Goal: Transaction & Acquisition: Purchase product/service

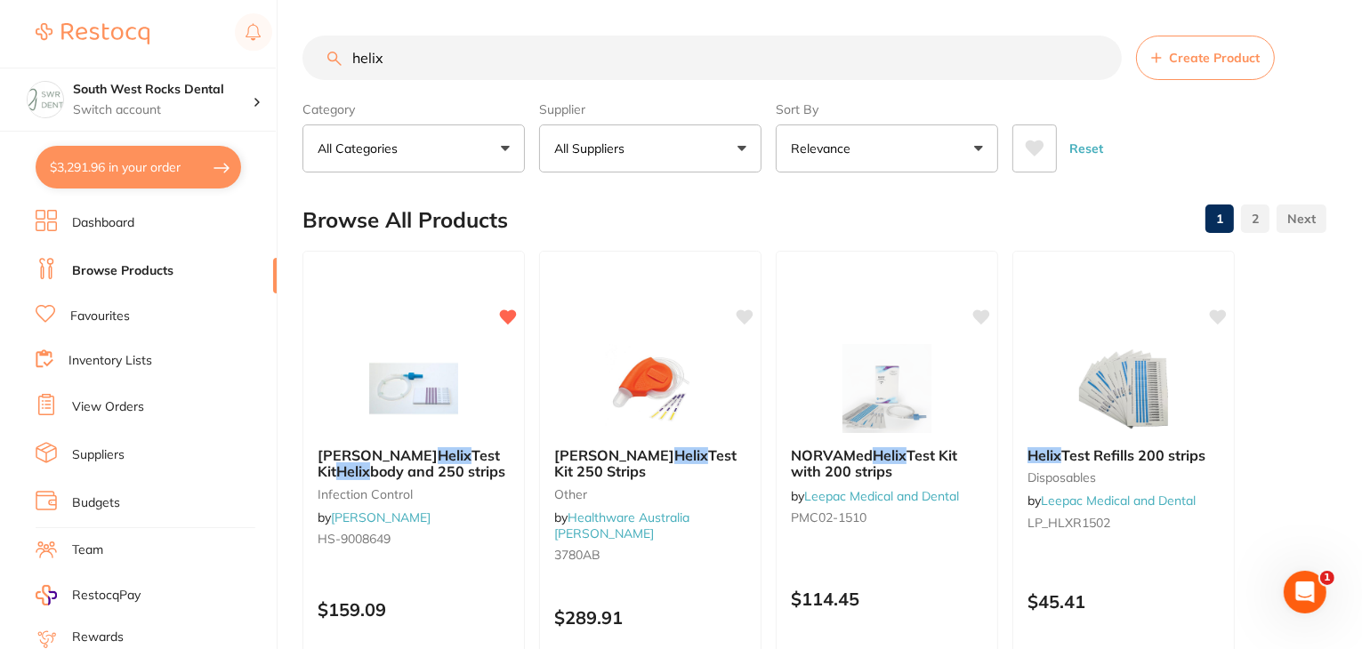
click at [159, 168] on button "$3,291.96 in your order" at bounding box center [139, 167] width 206 height 43
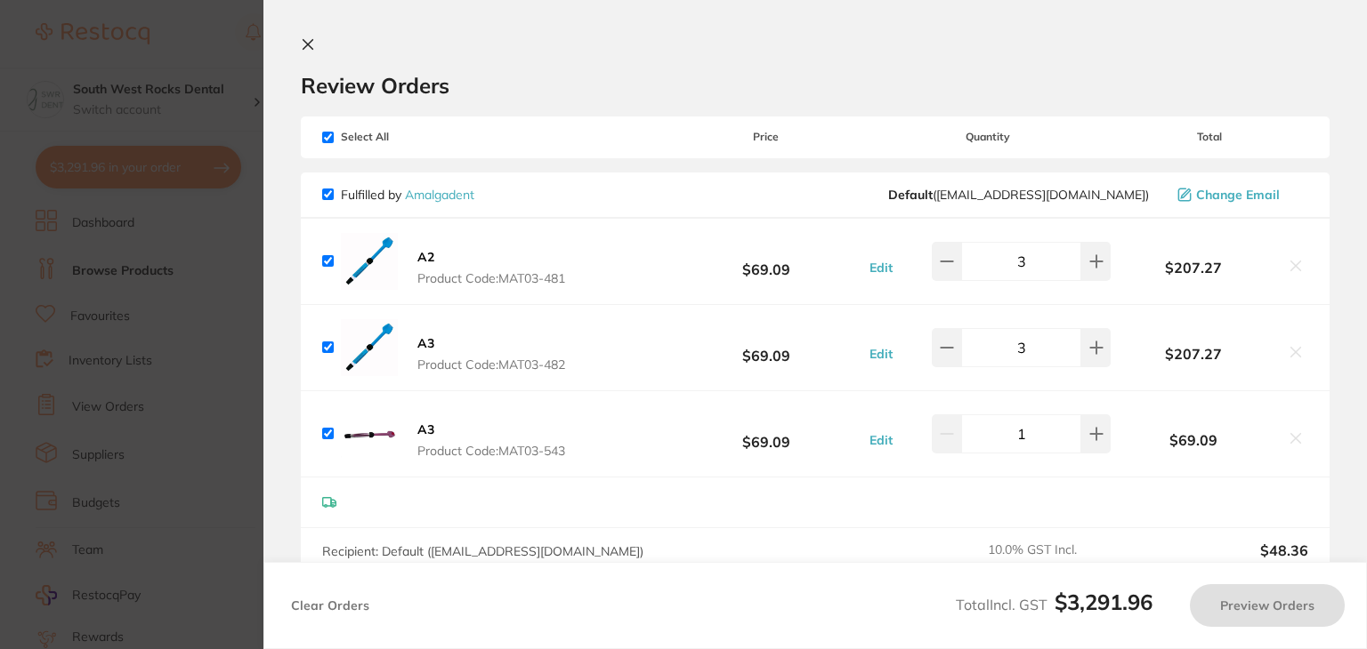
checkbox input "true"
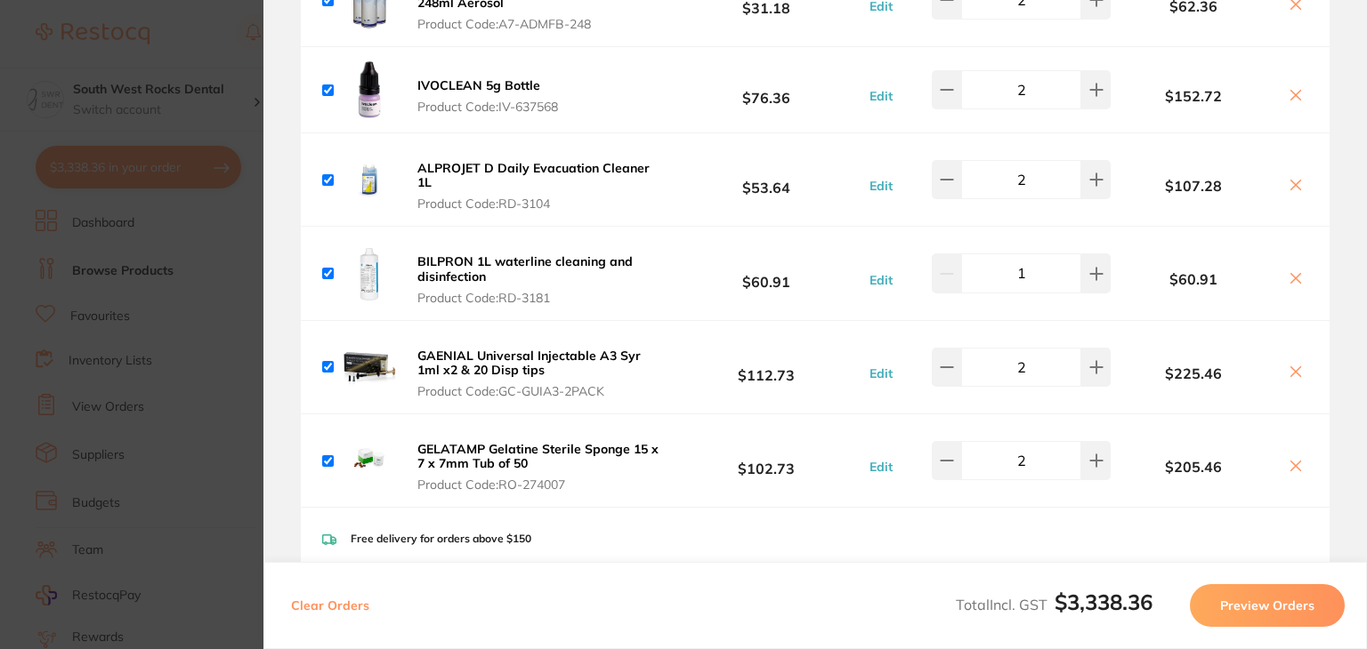
scroll to position [2100, 0]
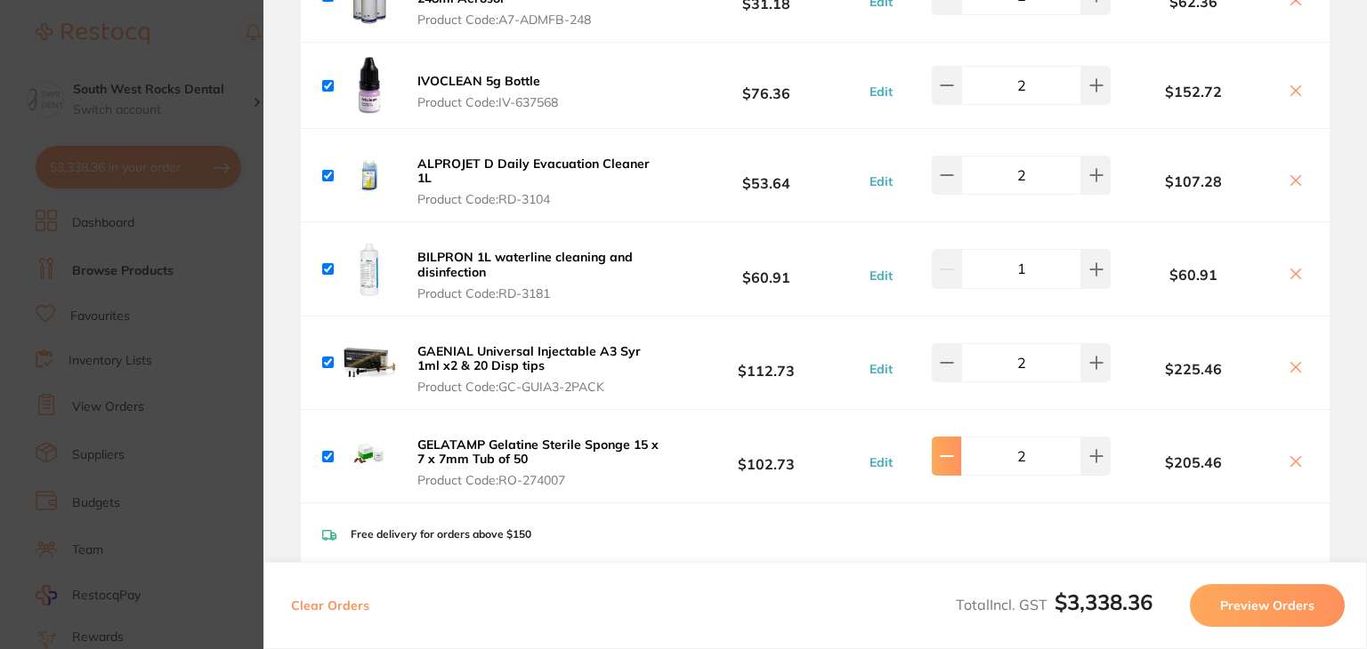
click at [940, 454] on icon at bounding box center [946, 456] width 14 height 14
type input "1"
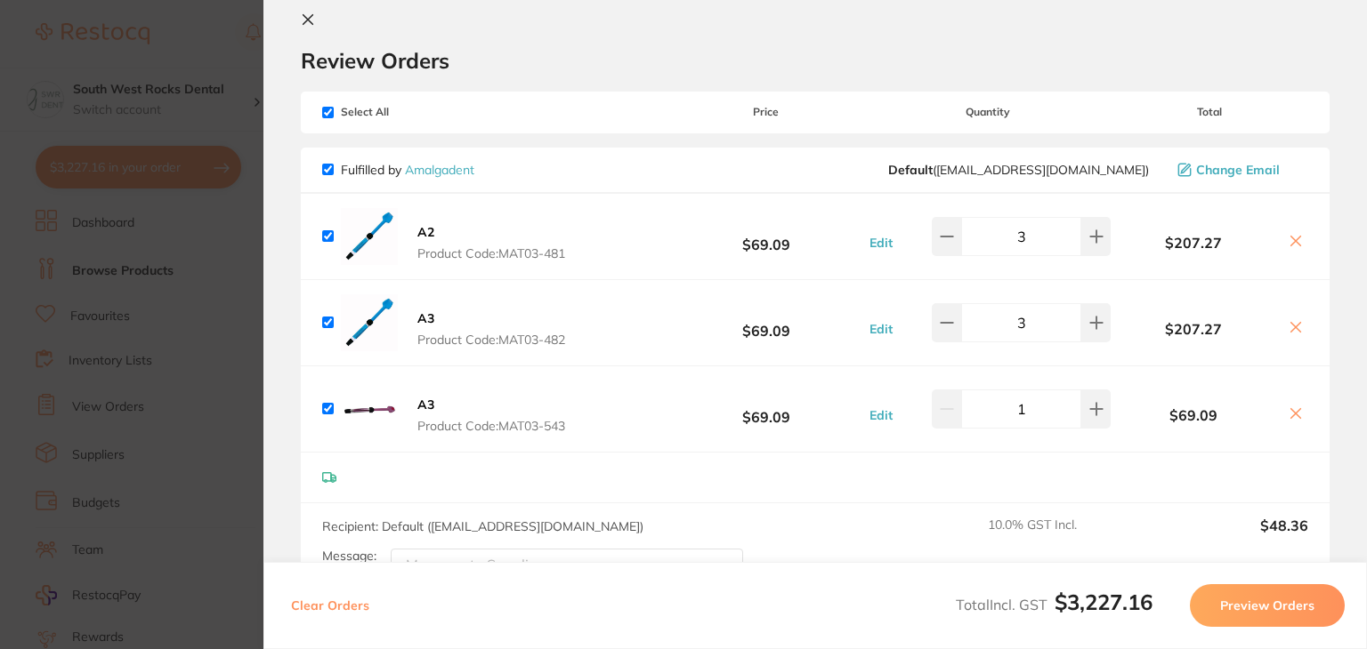
scroll to position [0, 0]
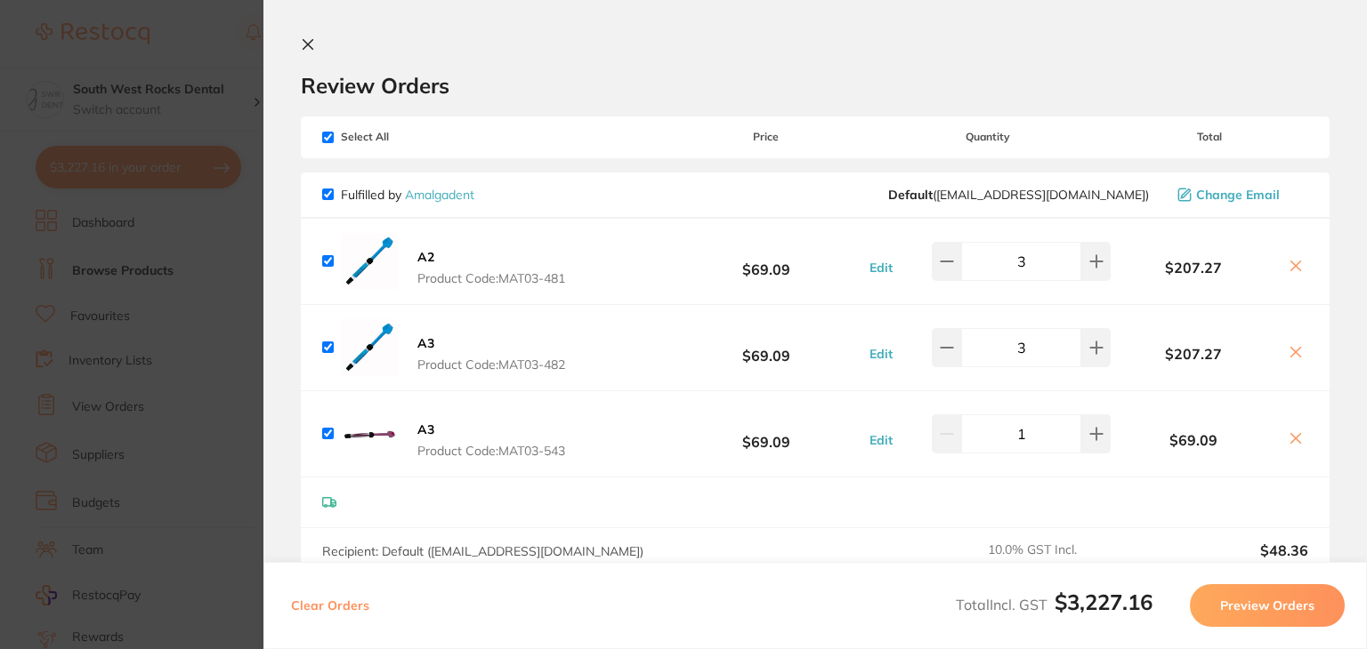
click at [306, 41] on icon at bounding box center [308, 44] width 14 height 14
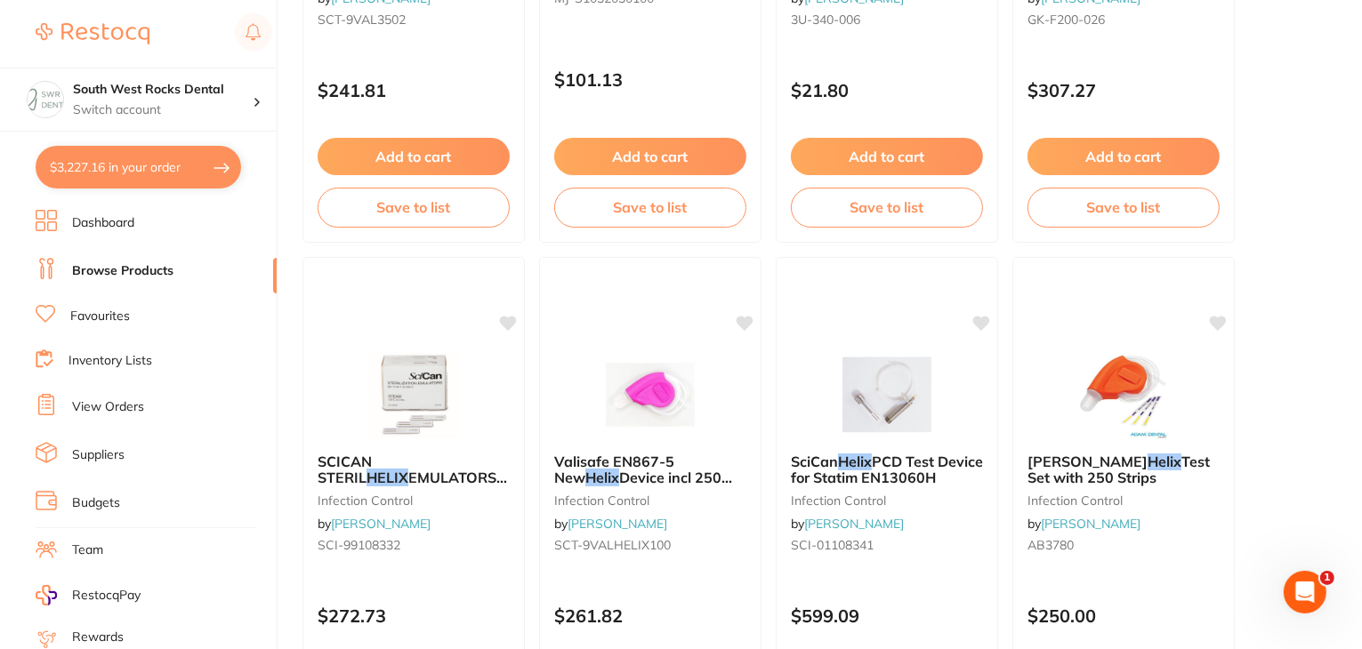
click at [153, 271] on link "Browse Products" at bounding box center [122, 271] width 101 height 18
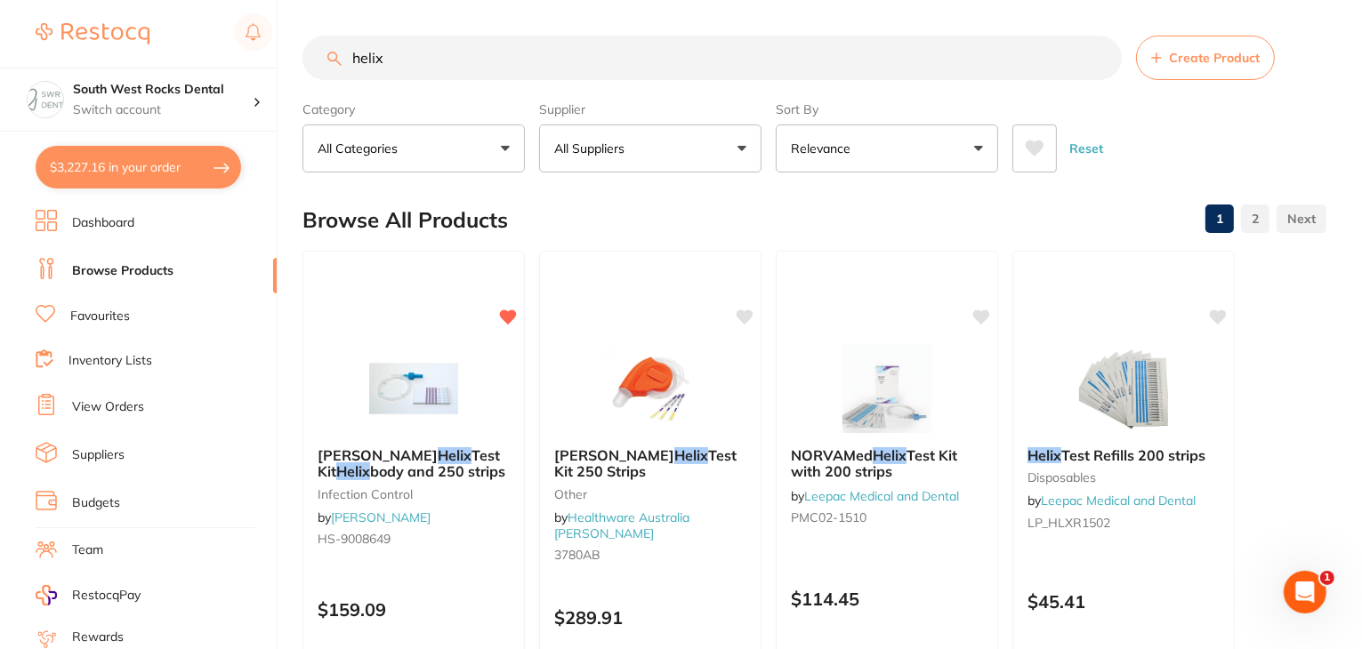
drag, startPoint x: 384, startPoint y: 65, endPoint x: 340, endPoint y: 66, distance: 44.5
click at [340, 66] on input "helix" at bounding box center [711, 58] width 819 height 44
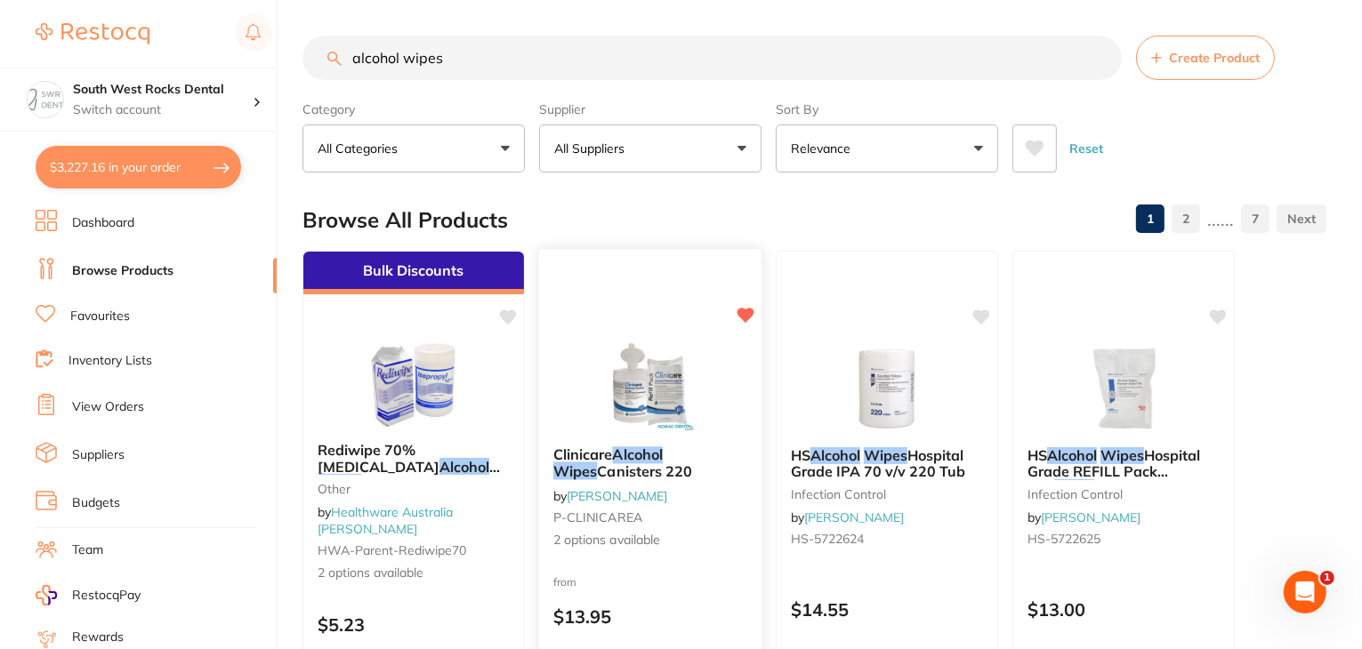
type input "alcohol wipes"
click at [591, 460] on span "Clinicare" at bounding box center [583, 455] width 60 height 18
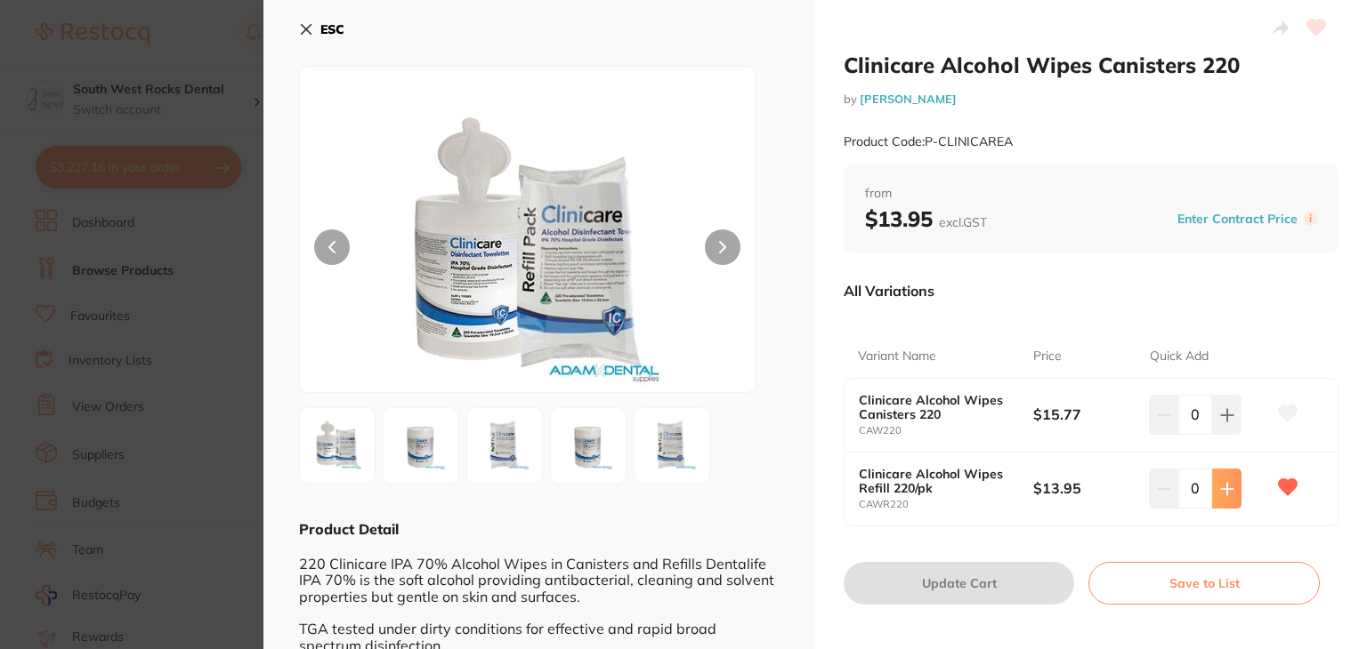
click at [1225, 496] on button at bounding box center [1226, 488] width 29 height 39
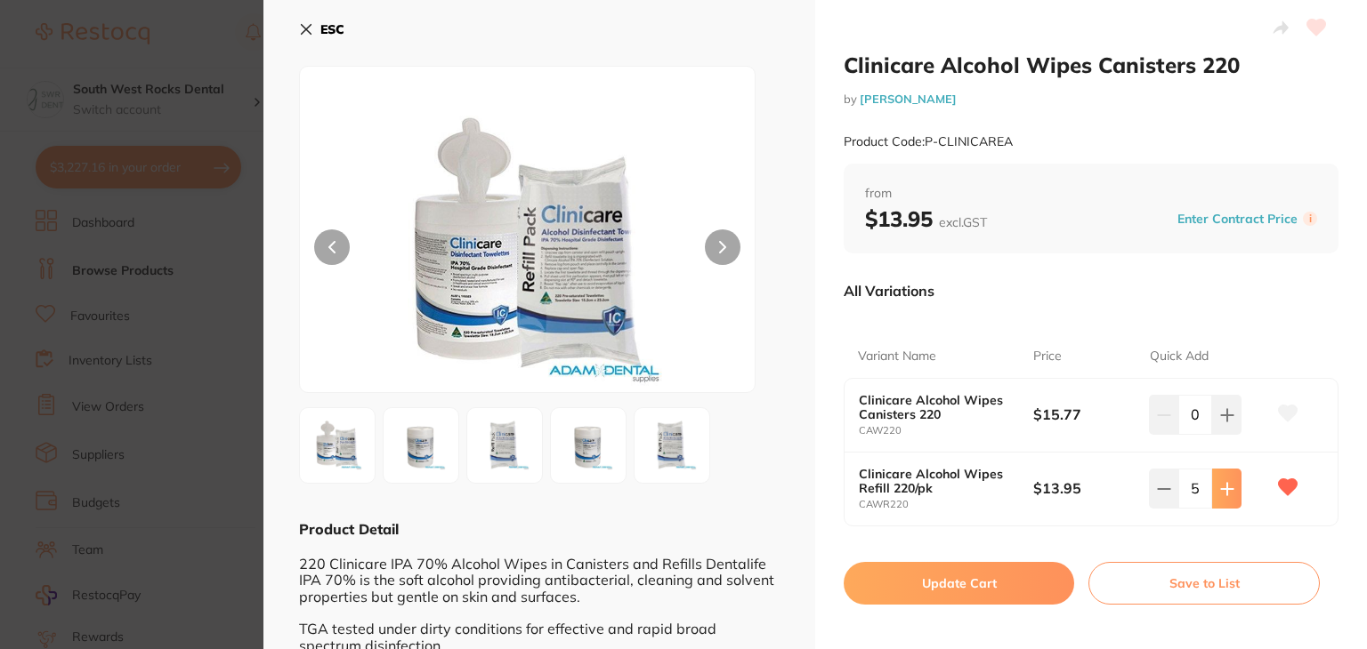
click at [1225, 496] on button at bounding box center [1226, 488] width 29 height 39
type input "6"
click at [971, 583] on button "Update Cart" at bounding box center [958, 583] width 230 height 43
checkbox input "false"
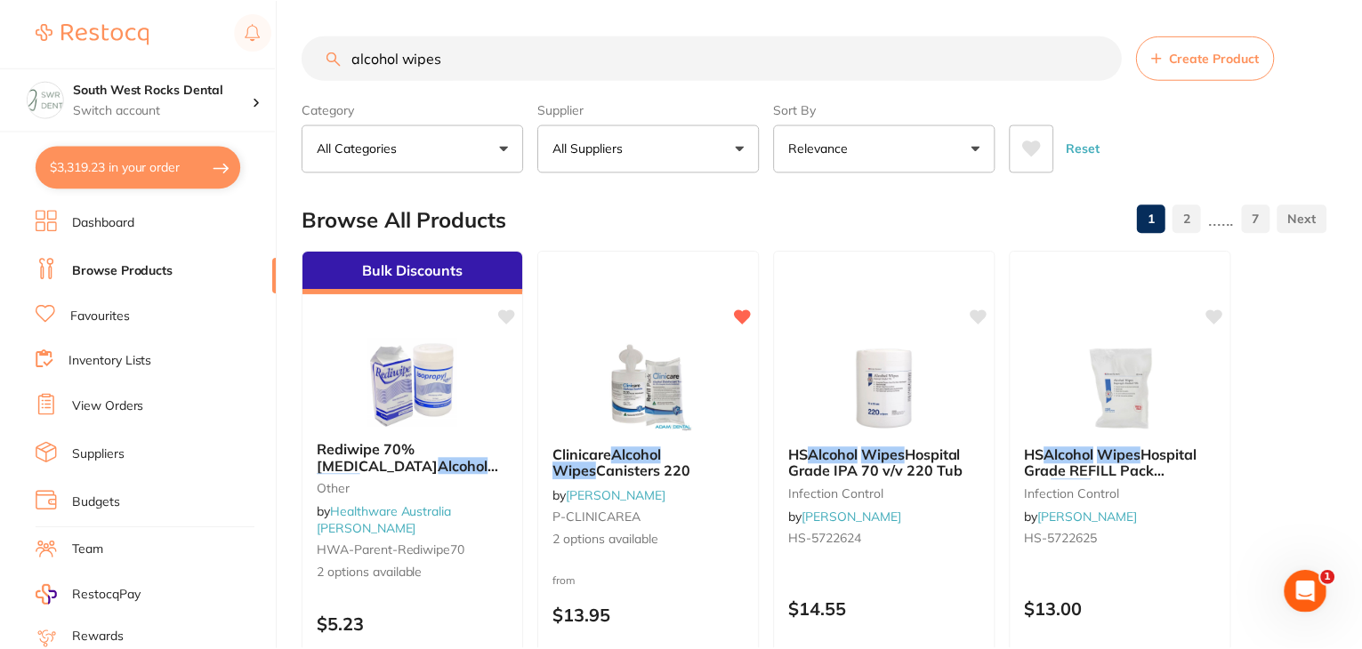
scroll to position [1045, 0]
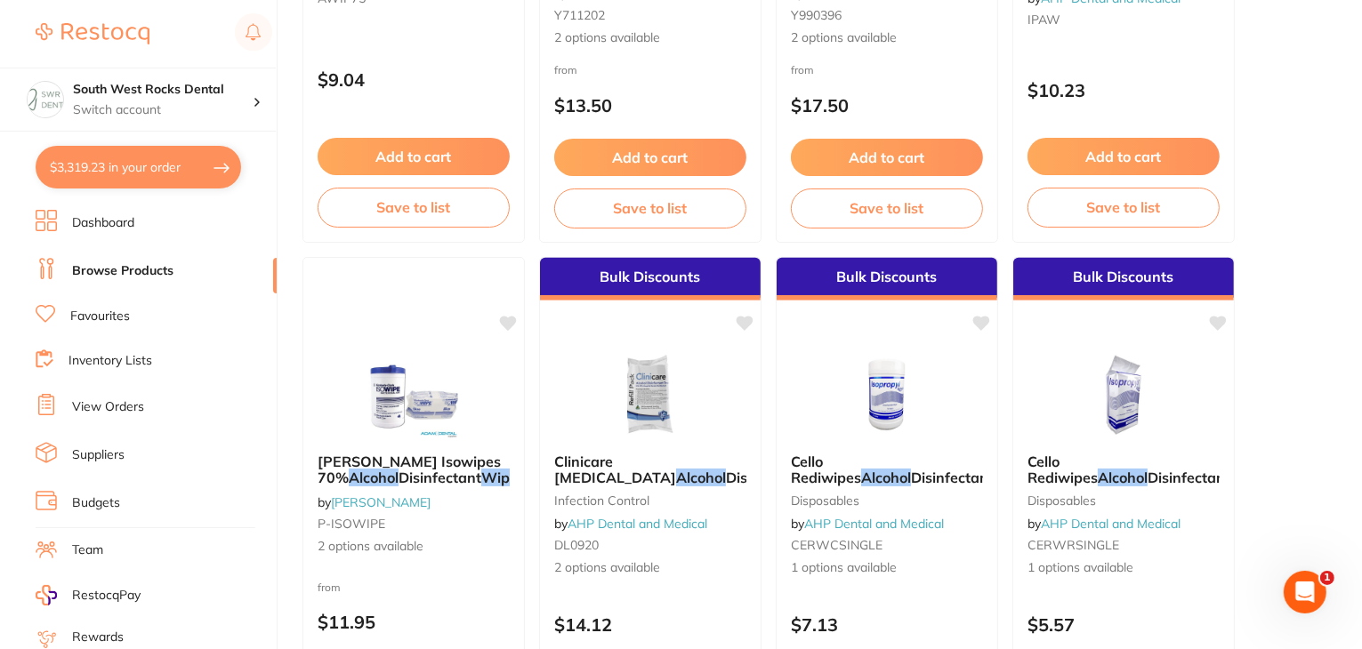
click at [123, 264] on link "Browse Products" at bounding box center [122, 271] width 101 height 18
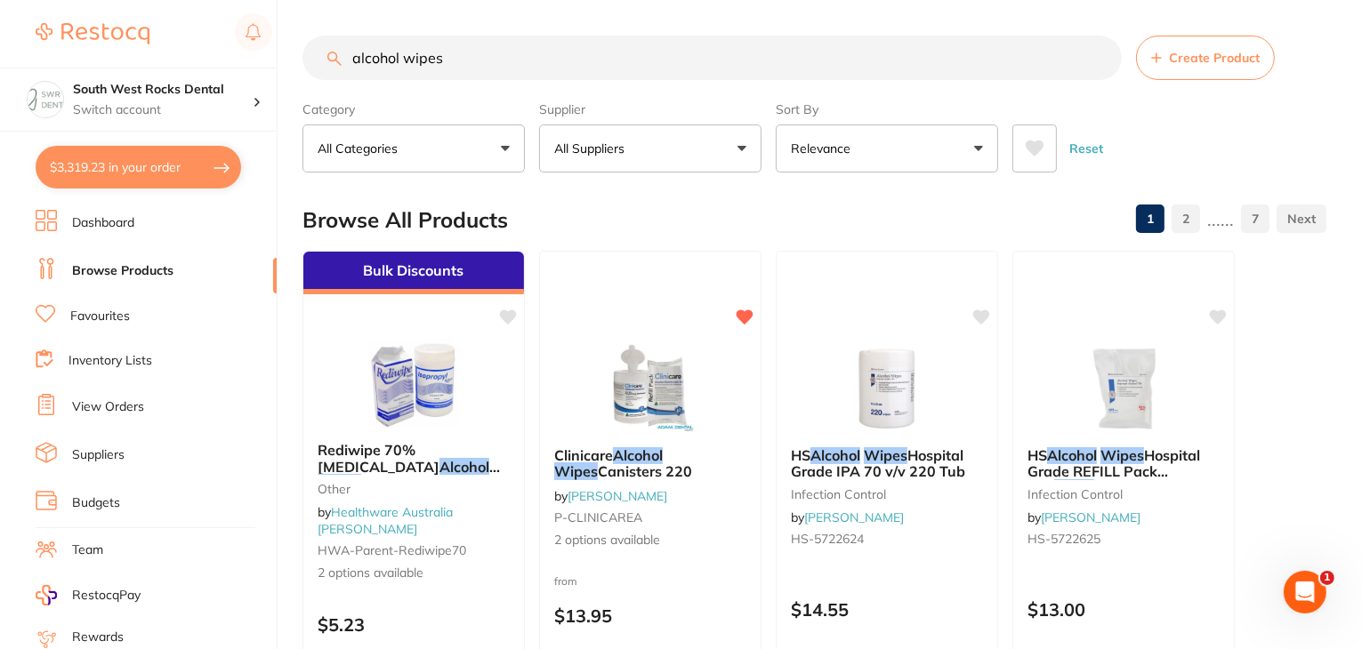
scroll to position [0, 0]
drag, startPoint x: 445, startPoint y: 56, endPoint x: 286, endPoint y: 78, distance: 160.8
click at [286, 78] on div "$3,319.23 South West Rocks Dental Switch account South West Rocks Dental $3,319…" at bounding box center [681, 324] width 1362 height 649
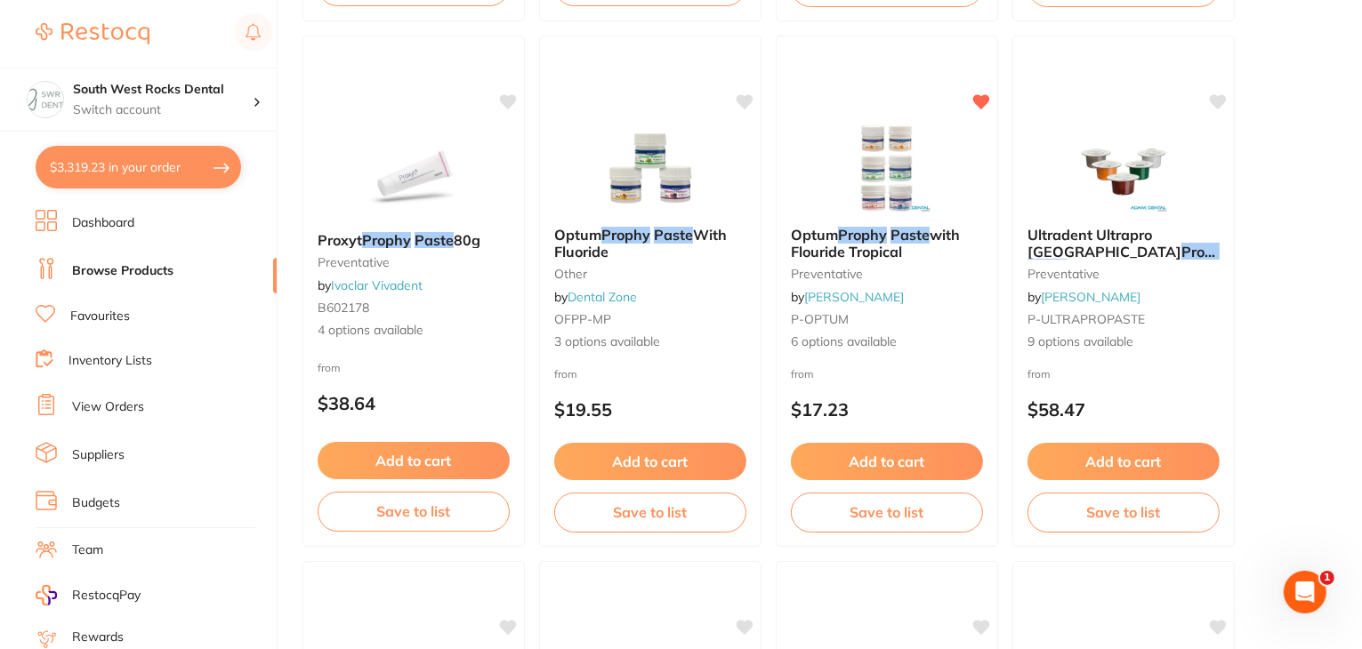
scroll to position [2302, 0]
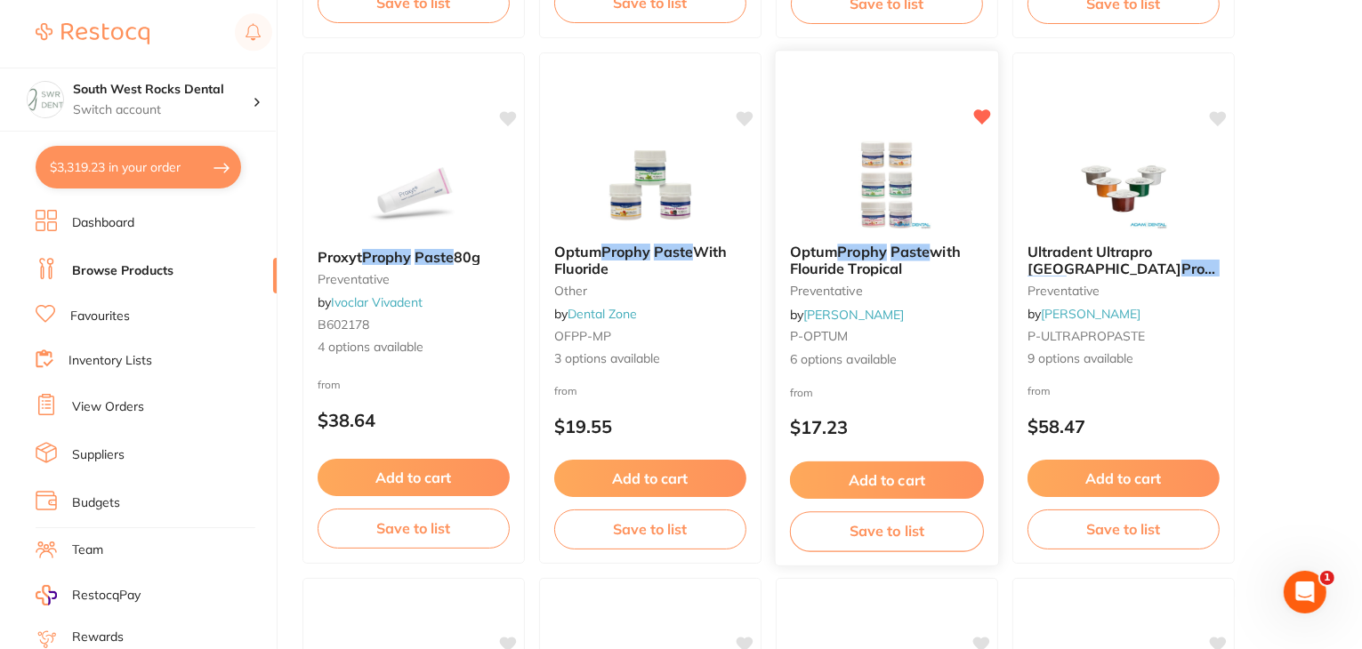
type input "dentalife prophy paste"
click at [907, 253] on em "Paste" at bounding box center [910, 252] width 39 height 18
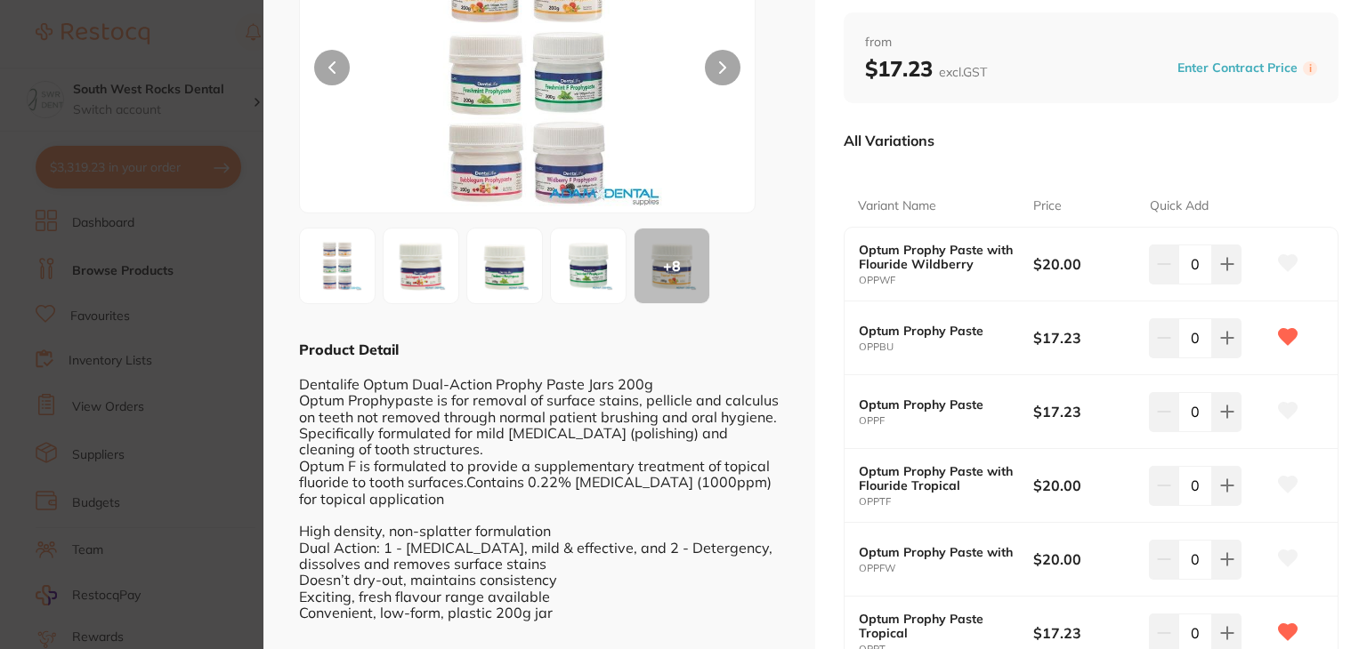
scroll to position [286, 0]
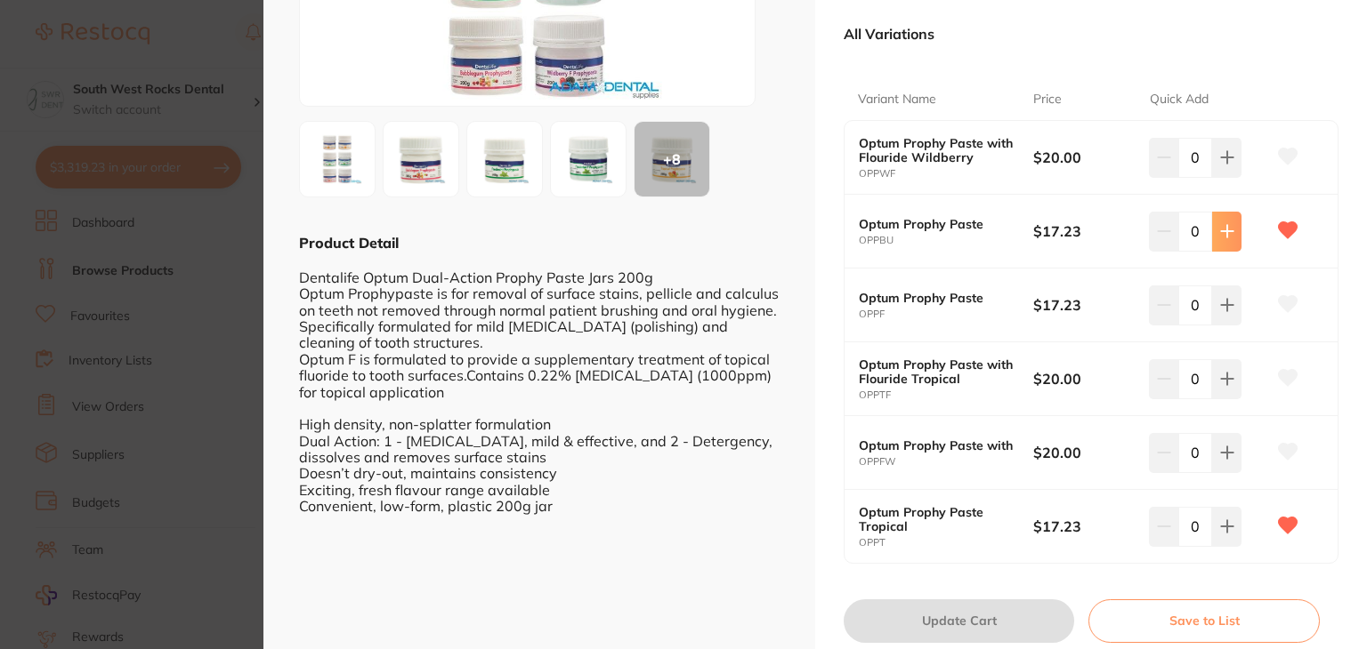
click at [1220, 237] on icon at bounding box center [1227, 231] width 14 height 14
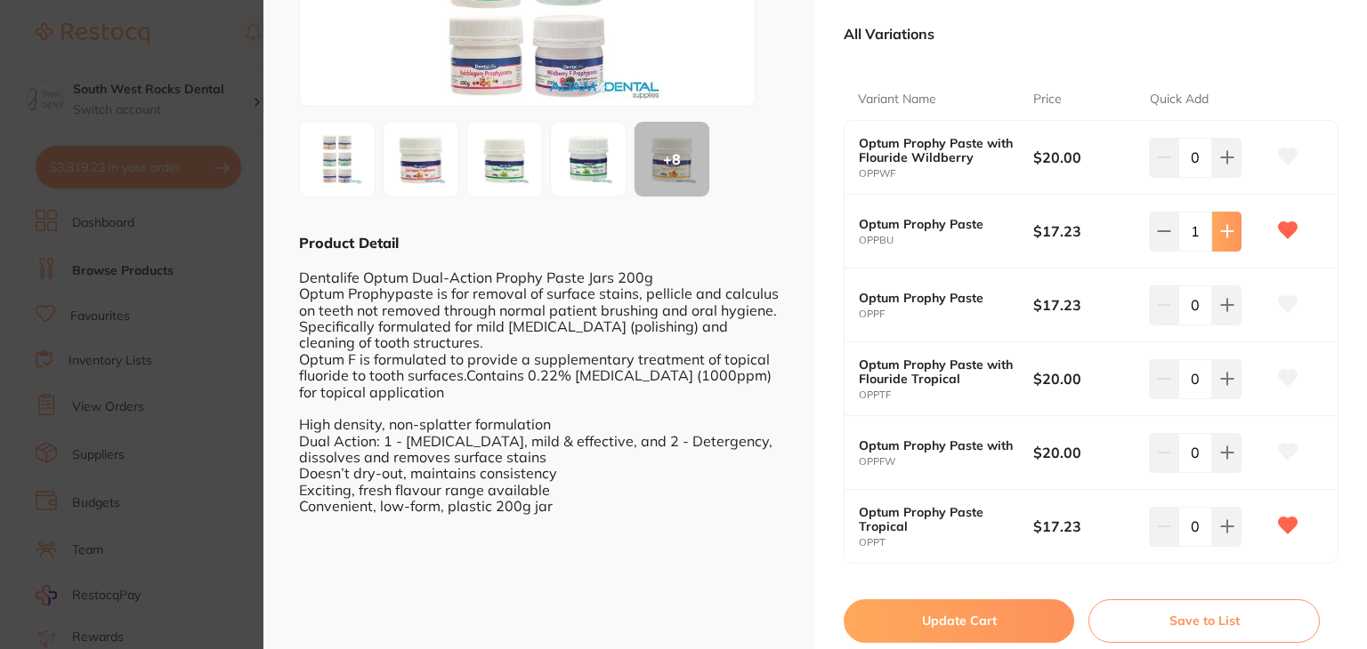
click at [1220, 237] on icon at bounding box center [1227, 231] width 14 height 14
type input "2"
click at [1007, 620] on button "Update Cart" at bounding box center [958, 621] width 230 height 43
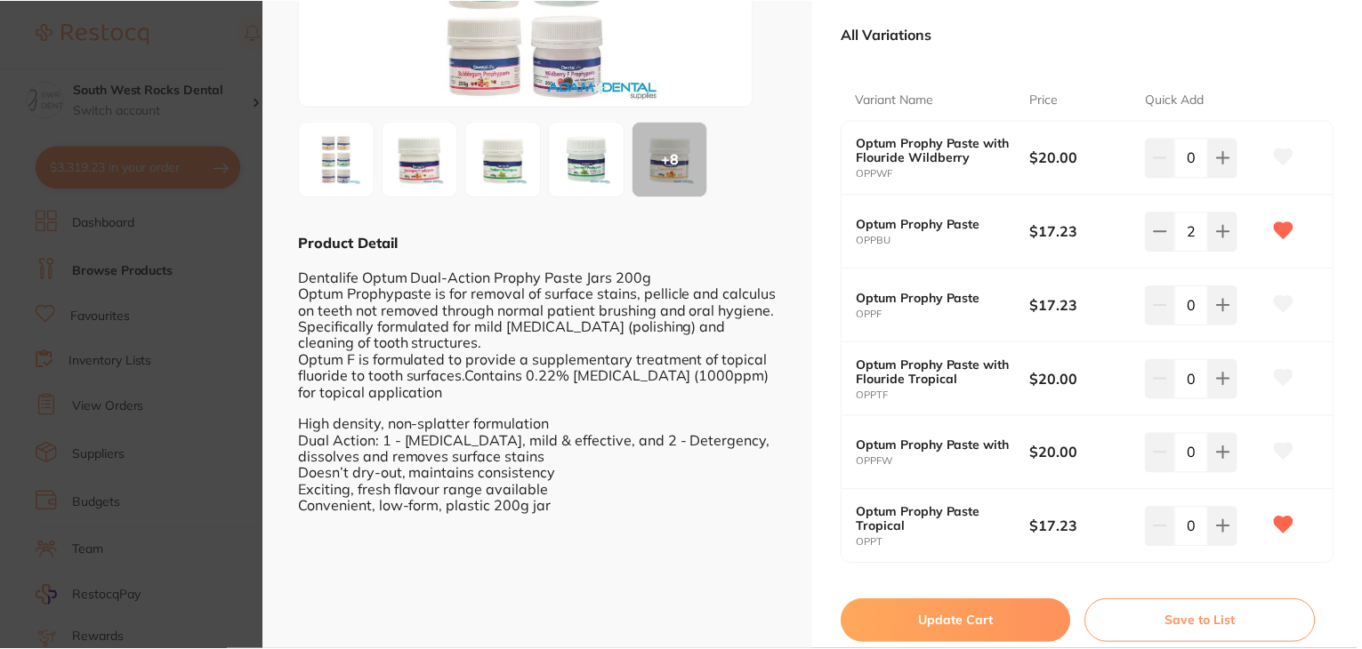
scroll to position [2302, 0]
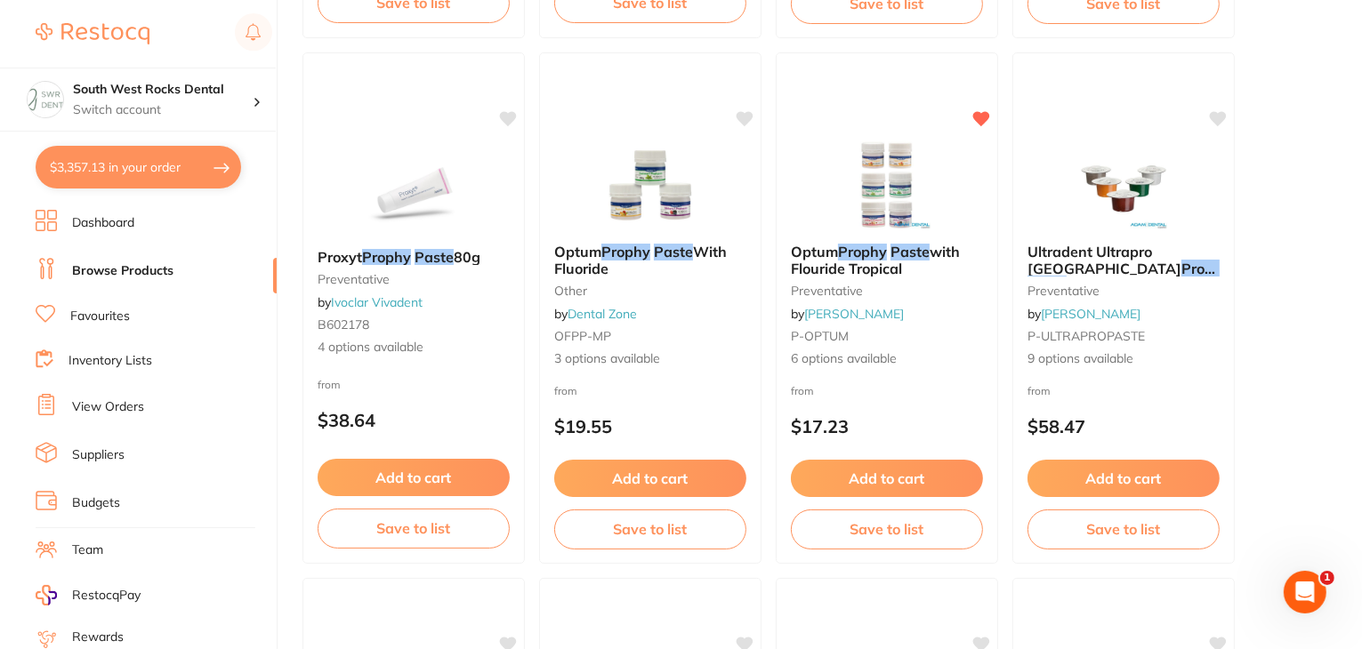
click at [170, 158] on button "$3,357.13 in your order" at bounding box center [139, 167] width 206 height 43
checkbox input "true"
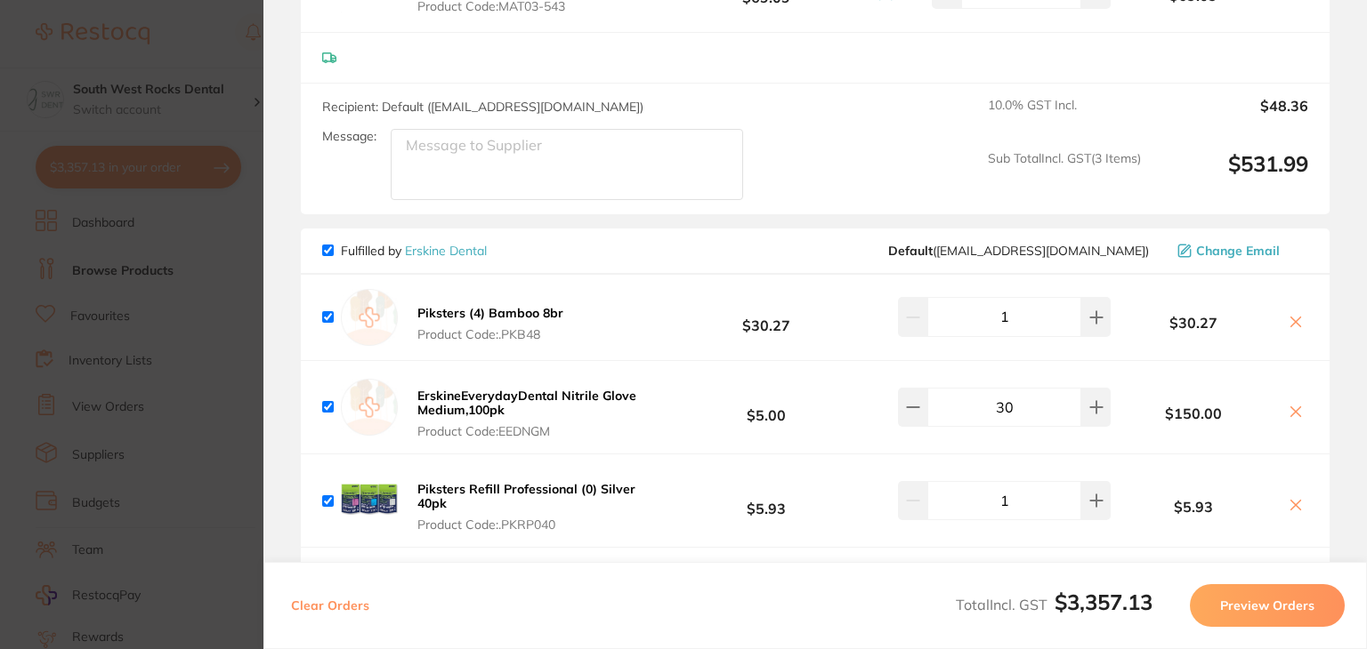
scroll to position [0, 0]
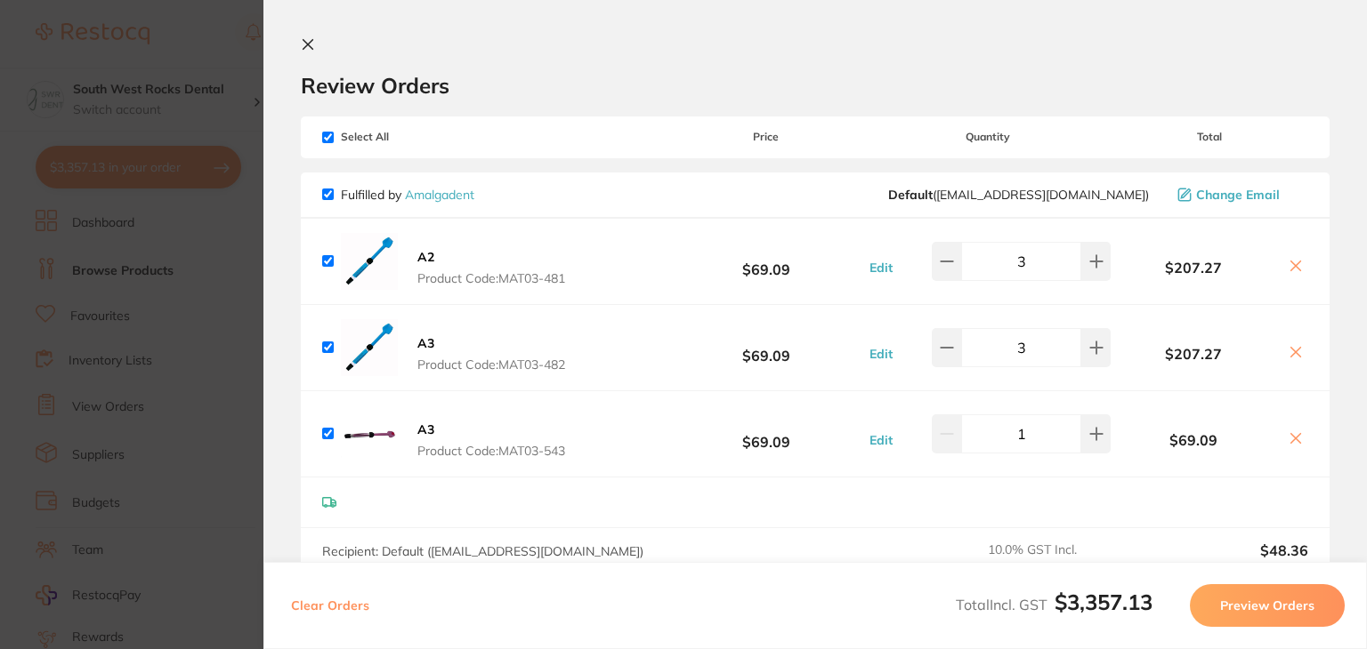
click at [309, 45] on icon at bounding box center [308, 45] width 10 height 10
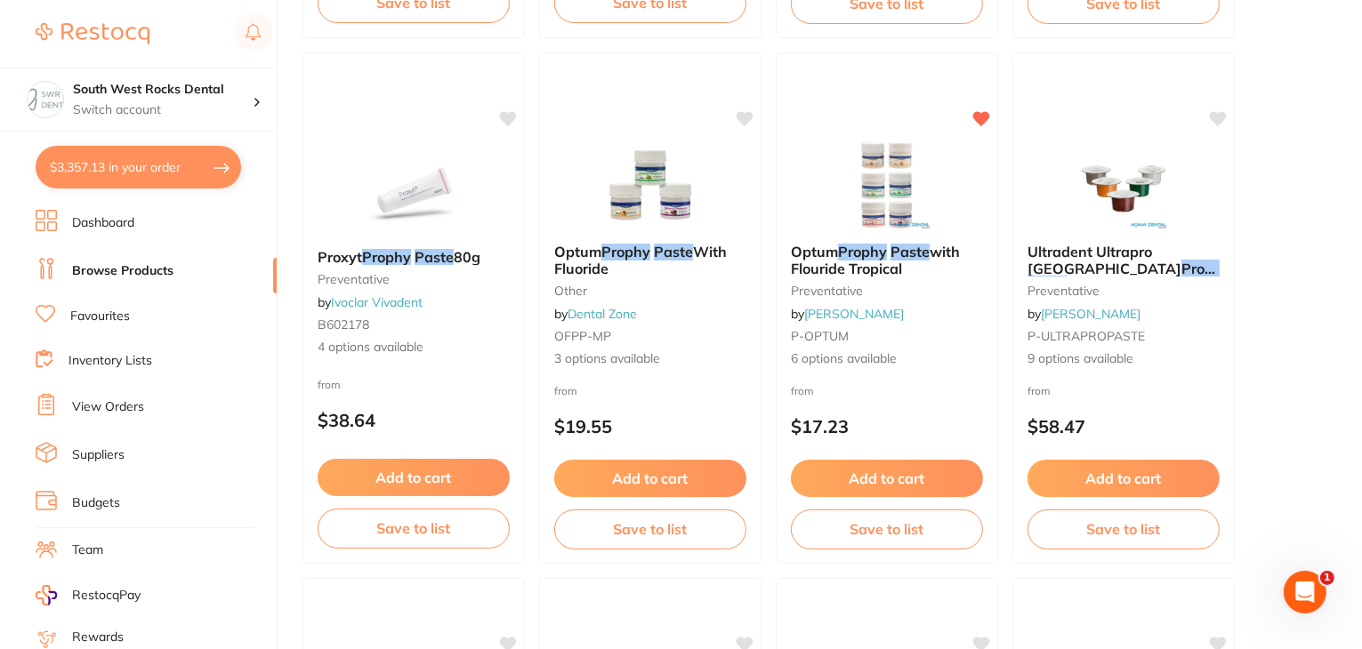
click at [98, 271] on link "Browse Products" at bounding box center [122, 271] width 101 height 18
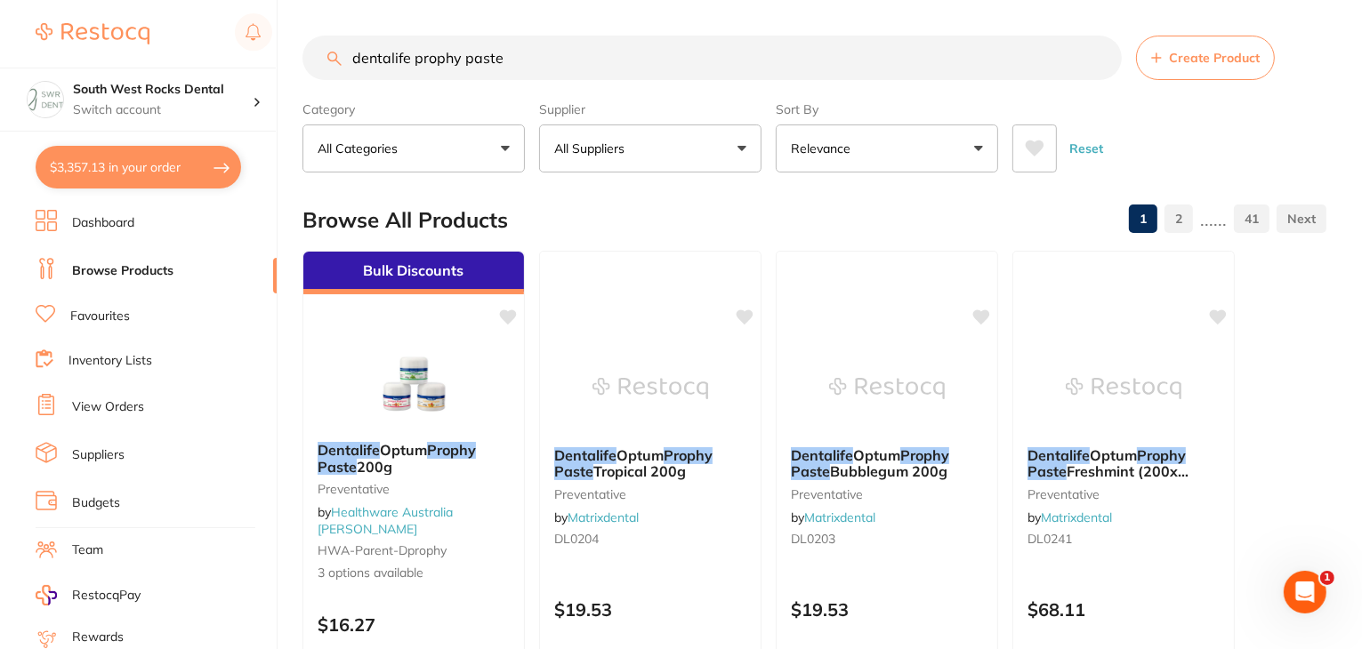
scroll to position [0, 0]
drag, startPoint x: 504, startPoint y: 63, endPoint x: 340, endPoint y: 77, distance: 165.1
click at [340, 77] on input "dentalife prophy paste" at bounding box center [711, 58] width 819 height 44
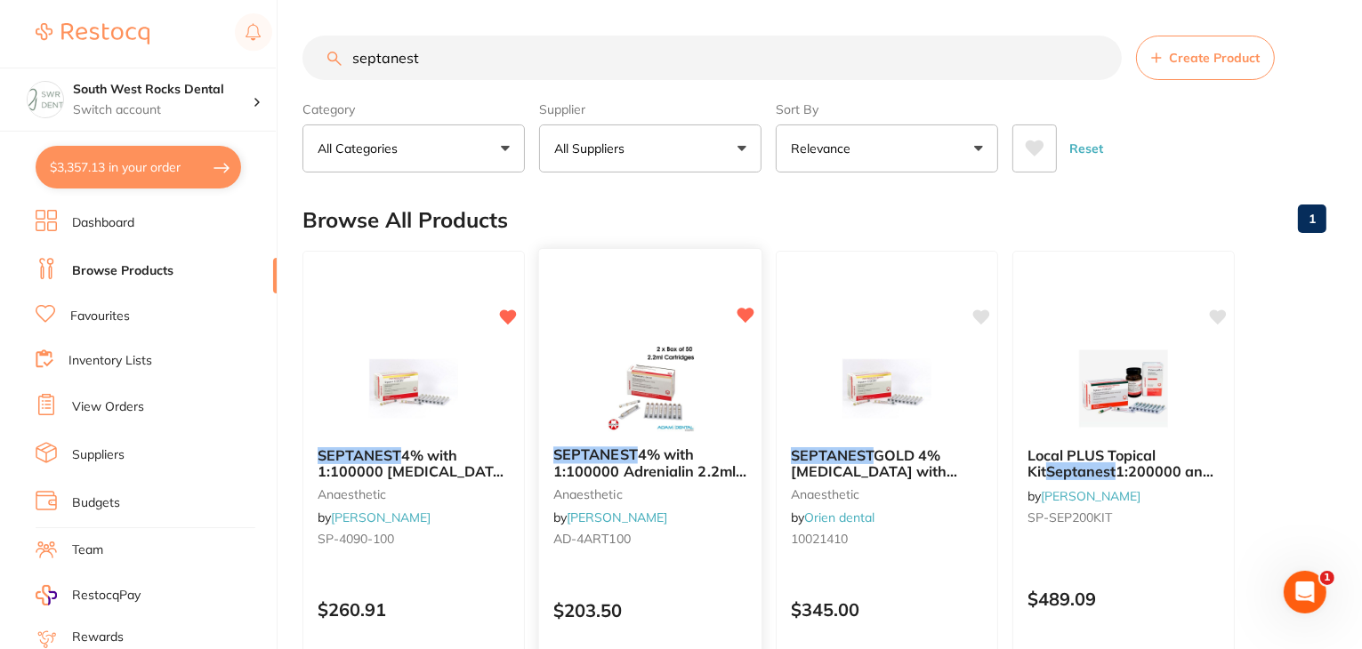
type input "septanest"
click at [665, 456] on span "4% with 1:100000 Adrenialin 2.2ml 2 x 50/pk GOLD" at bounding box center [649, 471] width 193 height 51
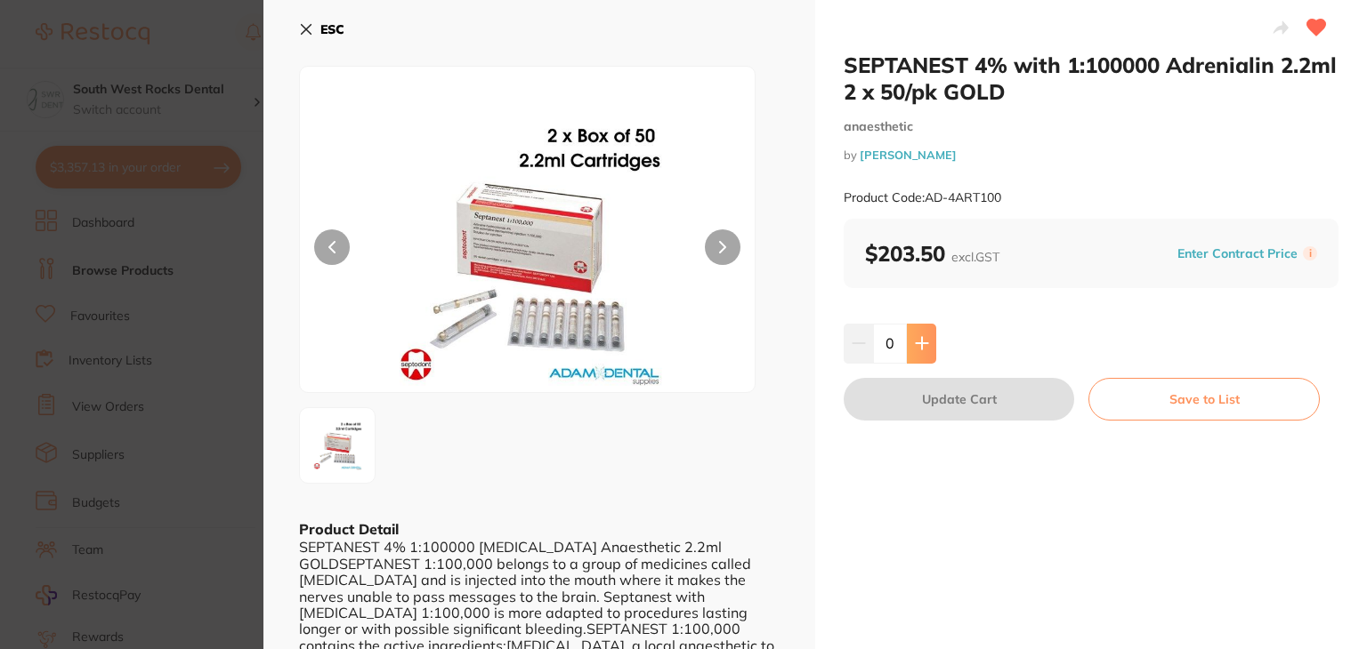
click at [920, 339] on icon at bounding box center [922, 343] width 14 height 14
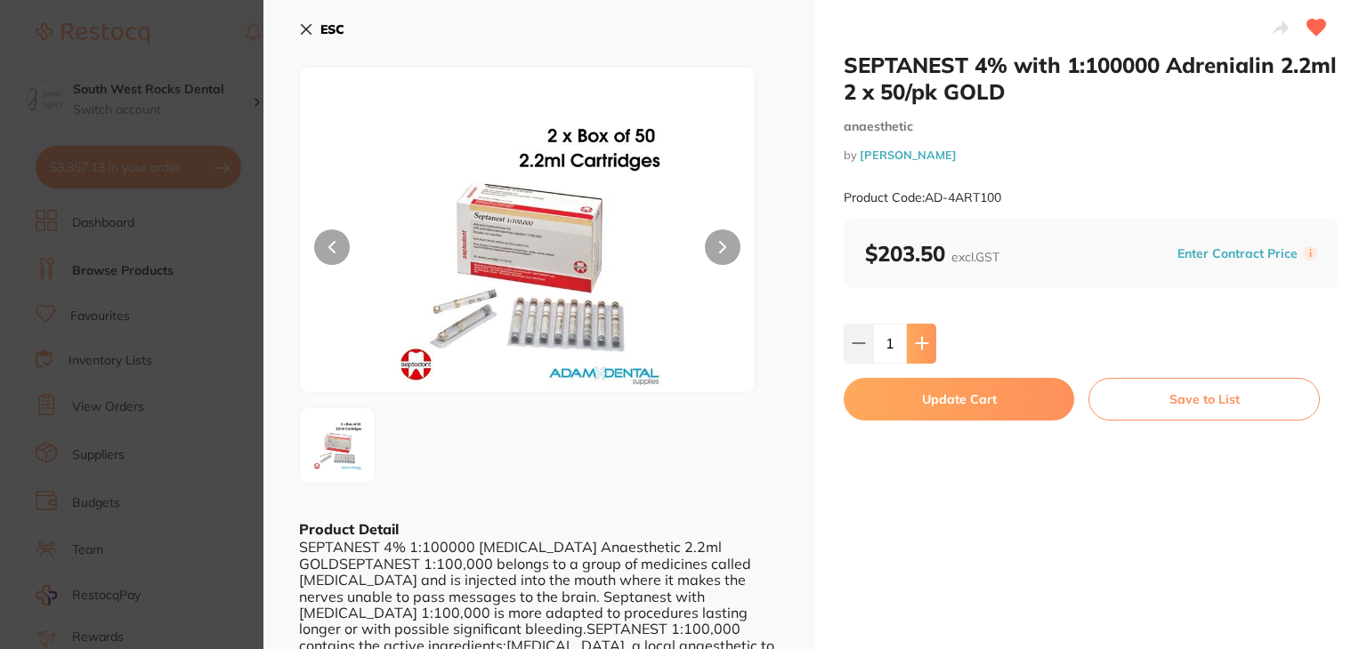
click at [920, 339] on icon at bounding box center [922, 343] width 14 height 14
type input "2"
click at [922, 391] on button "Update Cart" at bounding box center [958, 399] width 230 height 43
checkbox input "false"
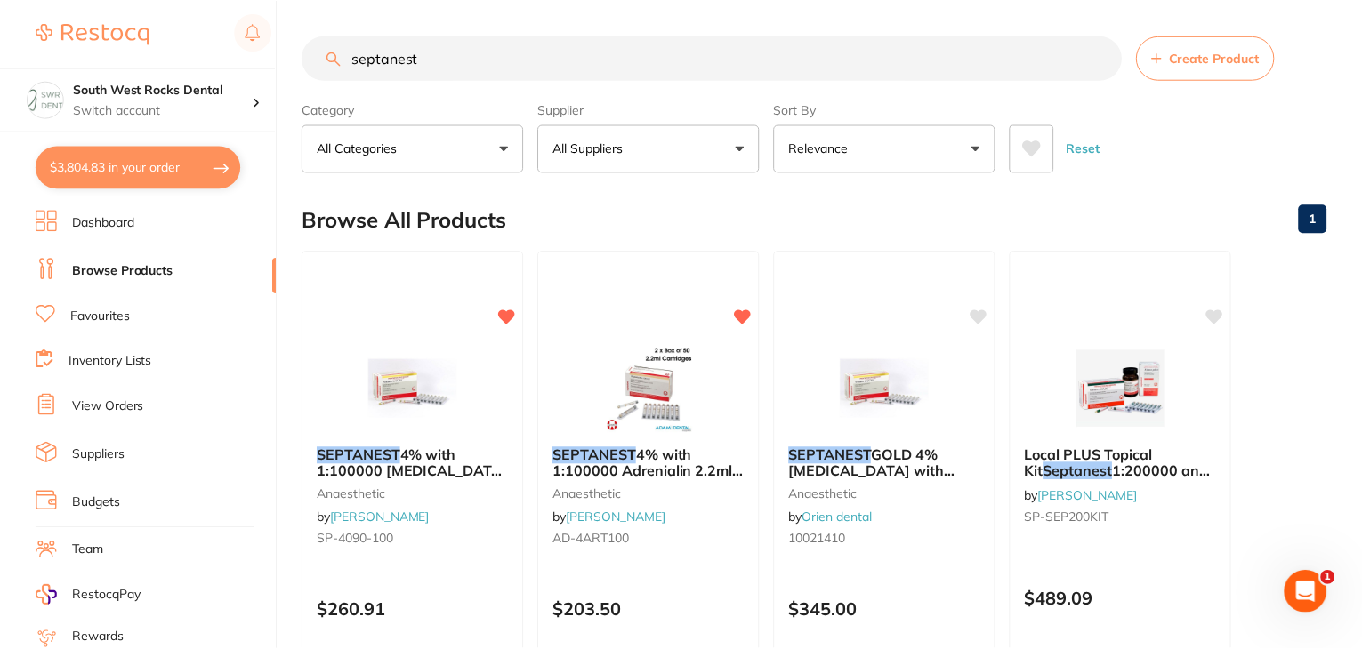
scroll to position [730, 0]
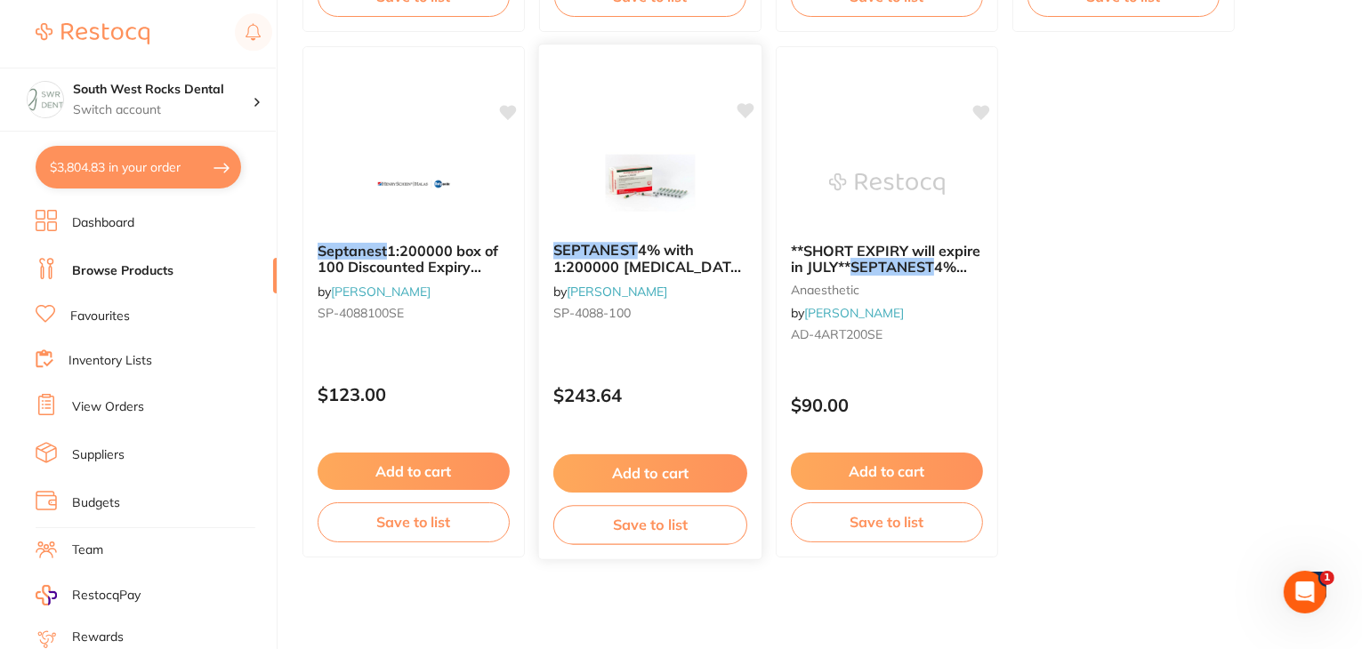
click at [648, 188] on img at bounding box center [650, 183] width 117 height 90
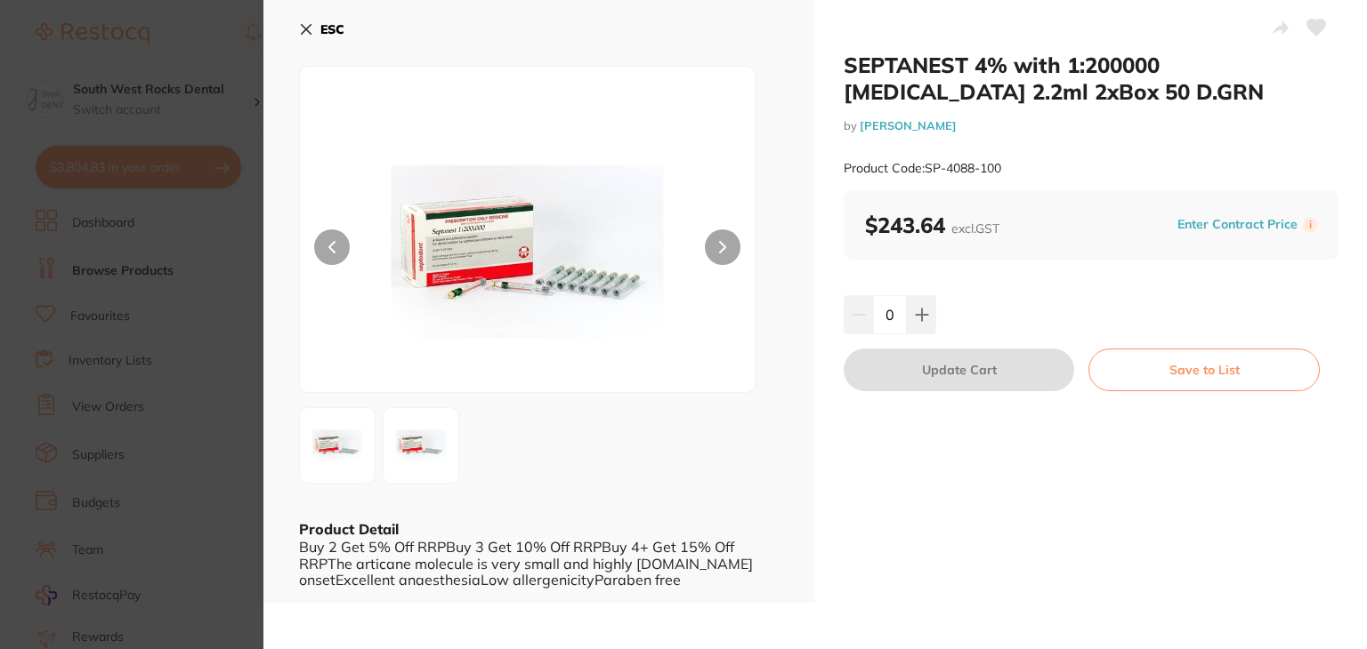
click at [310, 29] on icon at bounding box center [306, 29] width 14 height 14
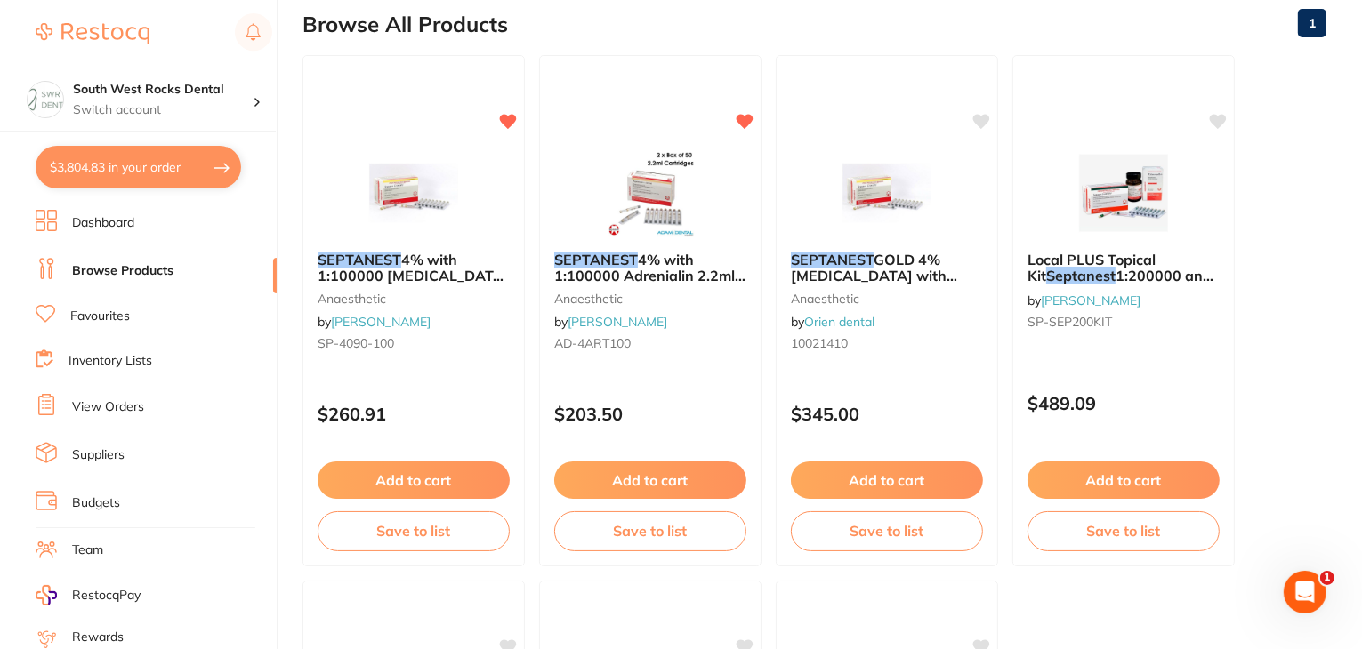
scroll to position [181, 0]
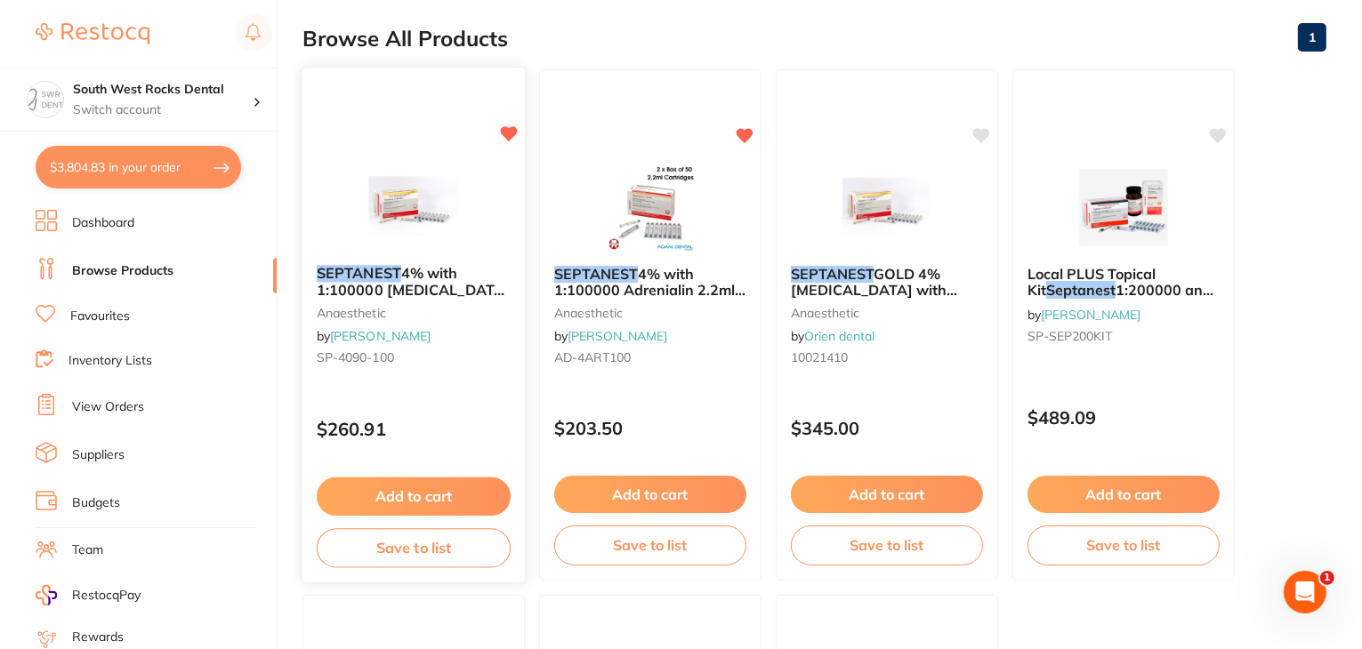
click at [404, 271] on span "4% with 1:100000 adrenalin 2.2ml 2xBox 50 GOLD" at bounding box center [413, 289] width 193 height 51
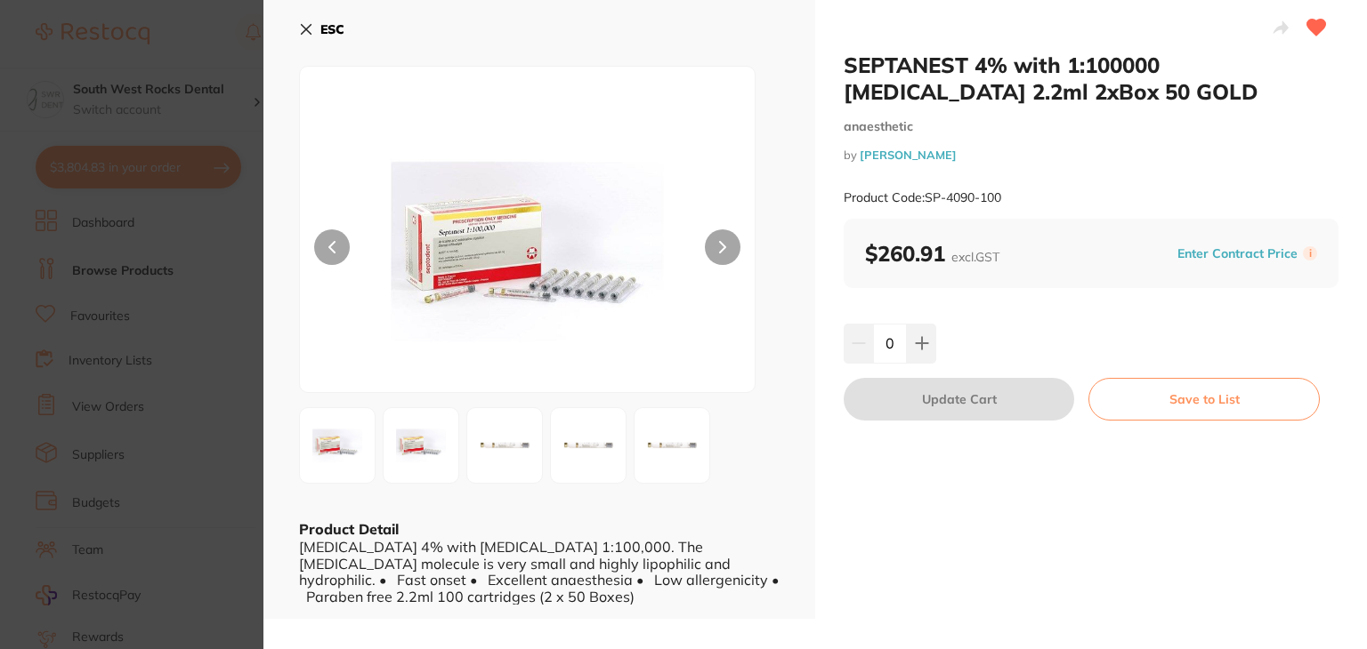
click at [303, 27] on icon at bounding box center [307, 30] width 10 height 10
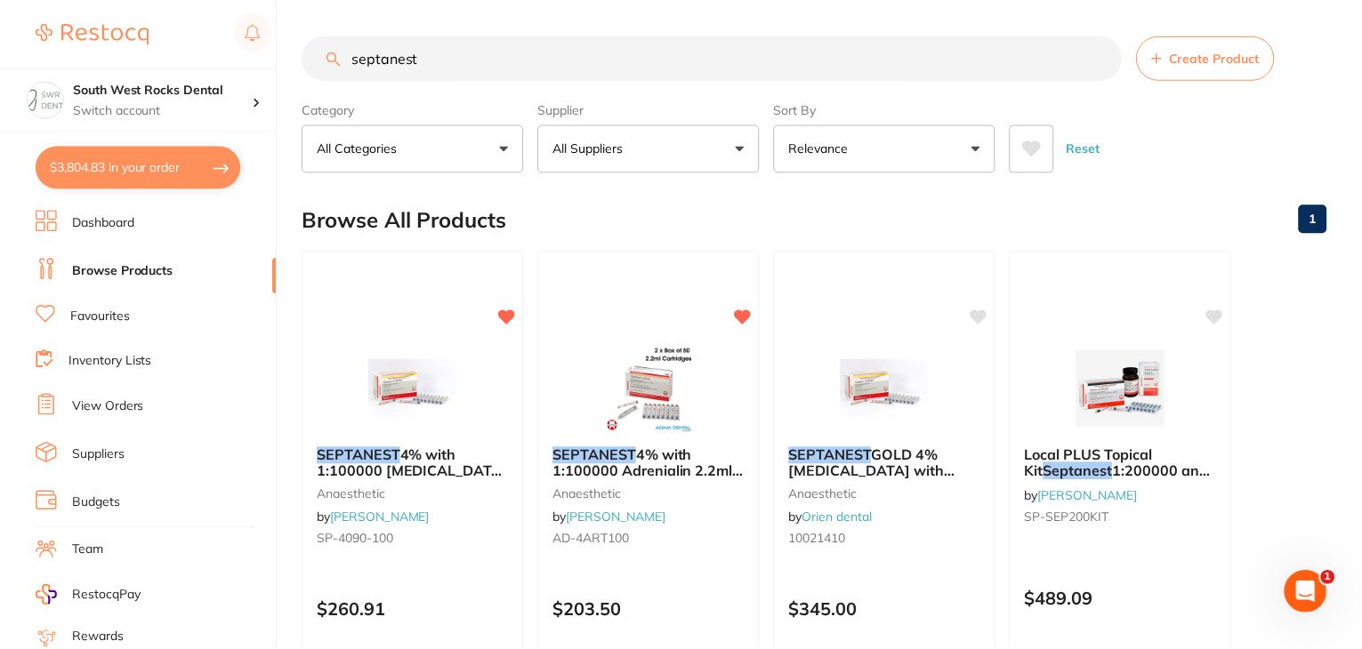
scroll to position [181, 0]
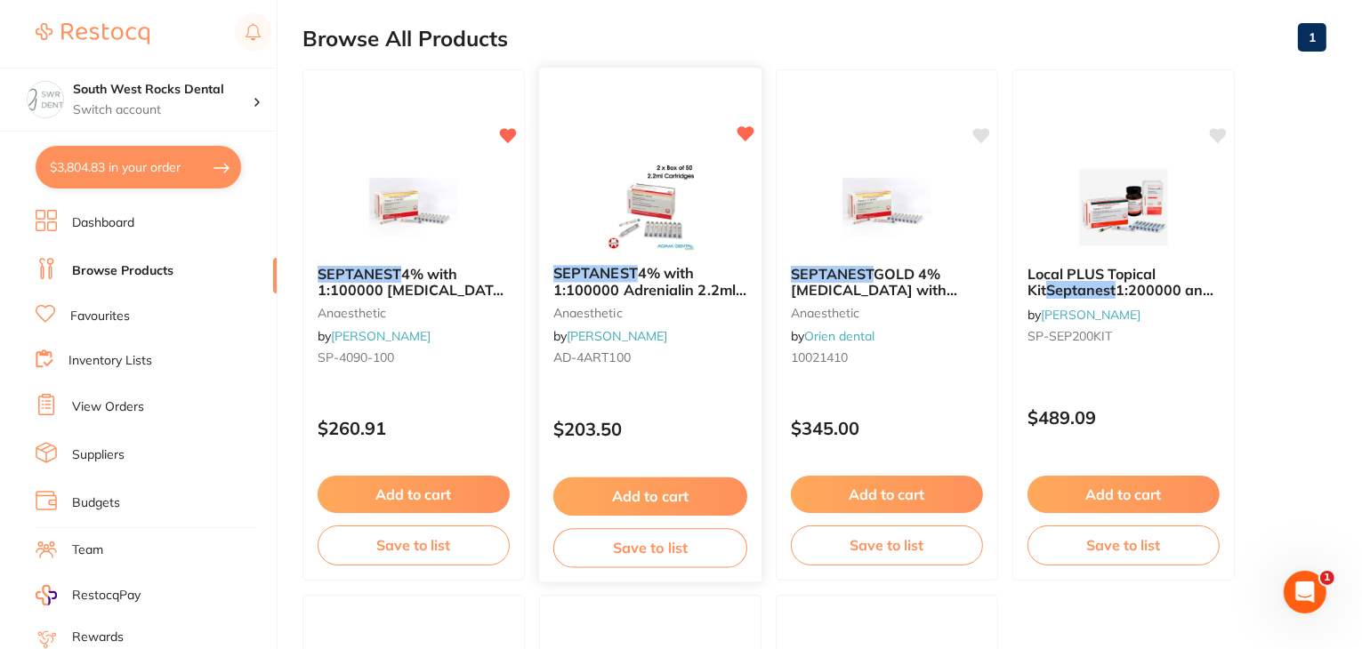
click at [636, 268] on span "4% with 1:100000 Adrenialin 2.2ml 2 x 50/pk GOLD" at bounding box center [649, 289] width 193 height 51
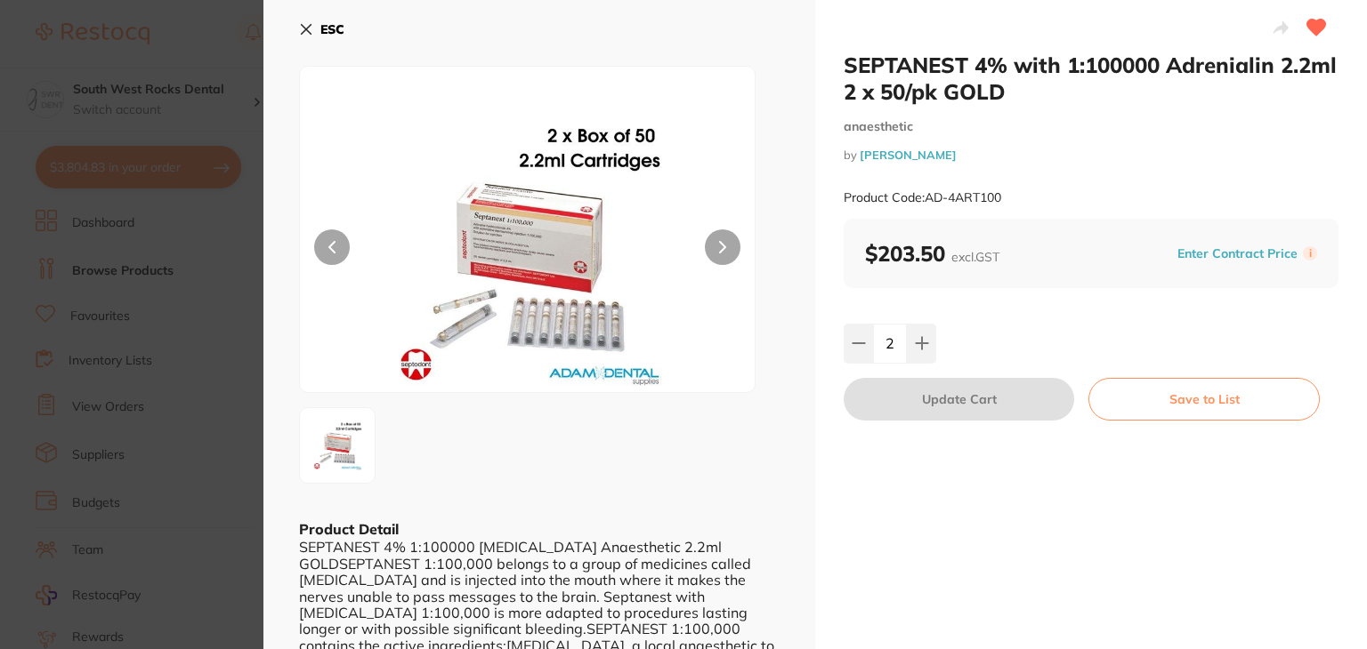
click at [306, 20] on button "ESC" at bounding box center [321, 29] width 45 height 30
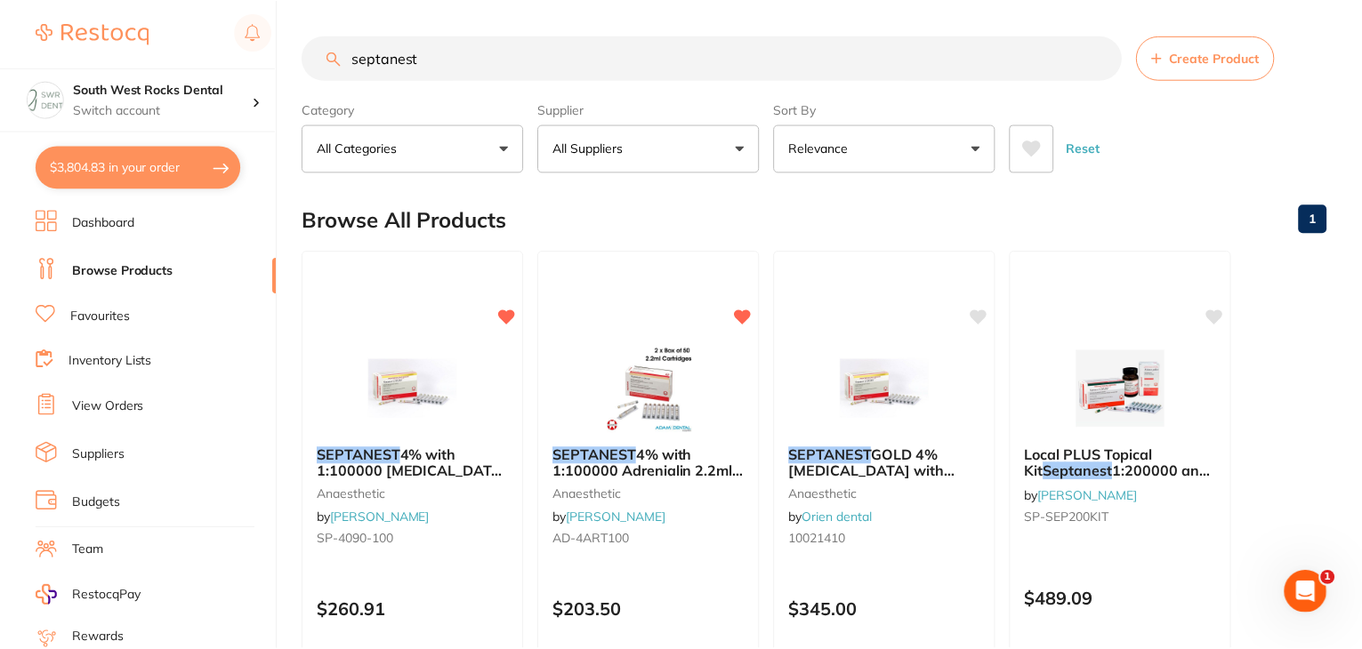
scroll to position [181, 0]
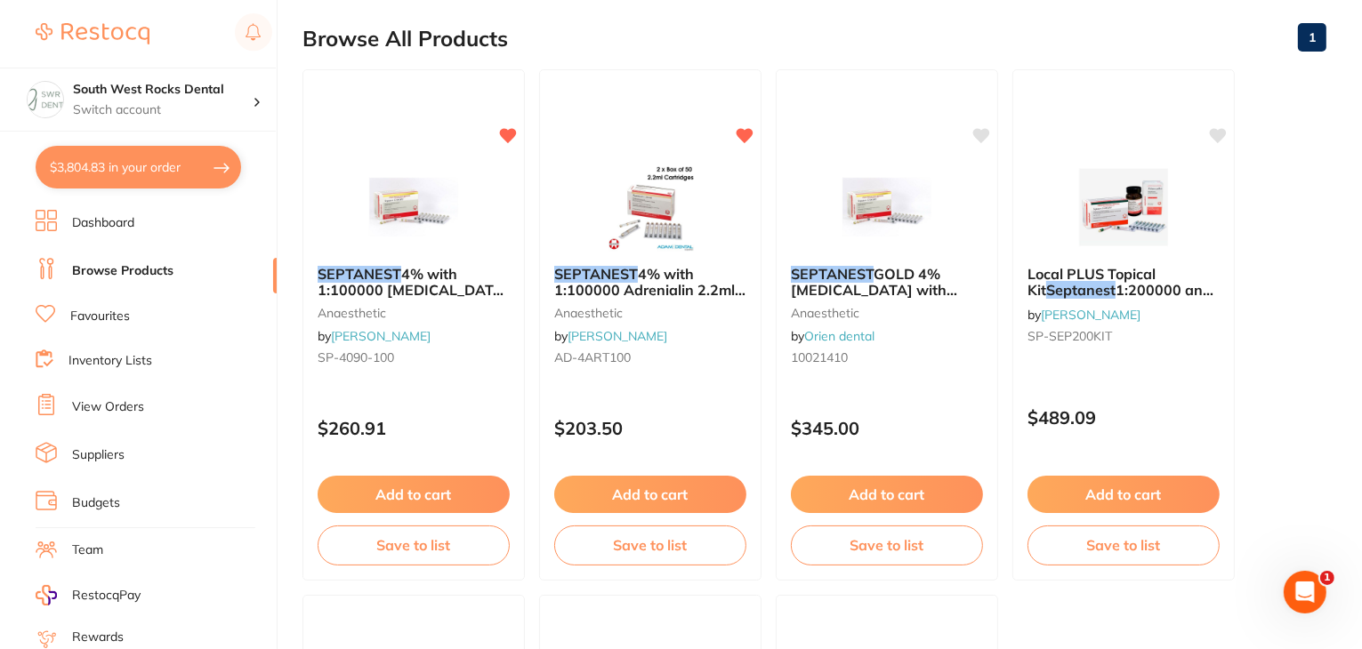
click at [148, 152] on button "$3,804.83 in your order" at bounding box center [139, 167] width 206 height 43
checkbox input "true"
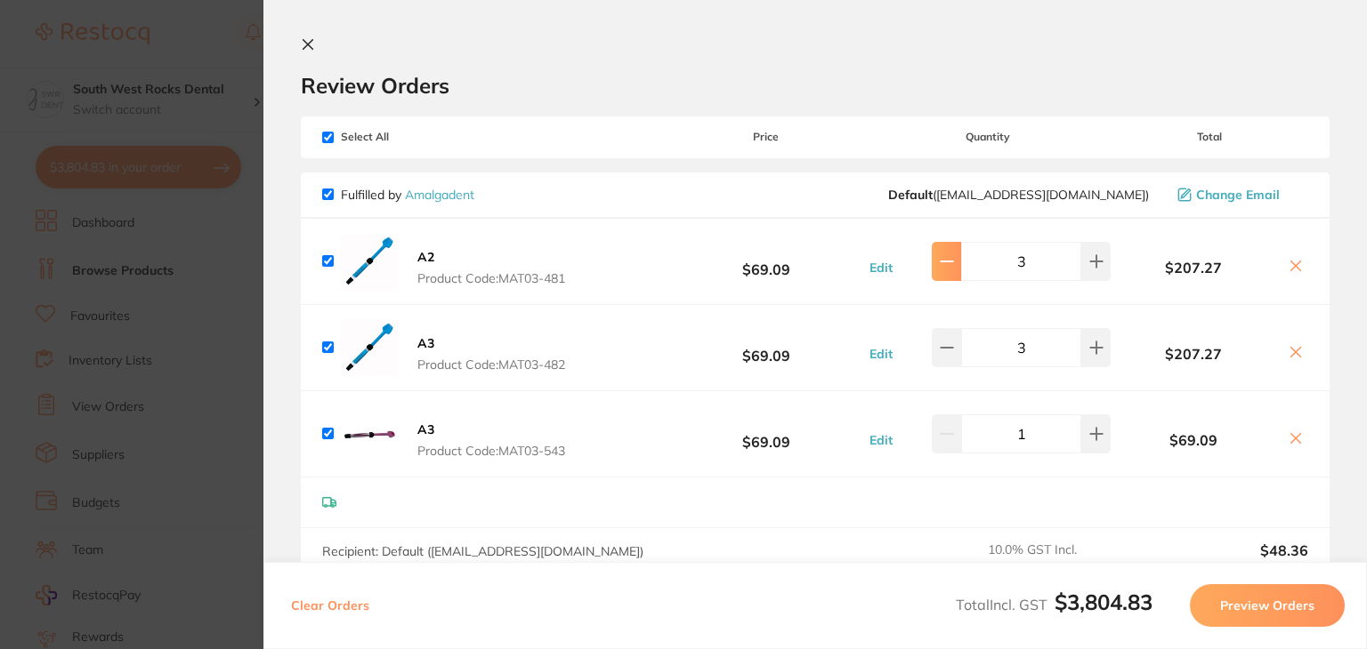
click at [939, 267] on icon at bounding box center [946, 261] width 14 height 14
type input "1"
click at [1291, 262] on icon at bounding box center [1296, 267] width 10 height 10
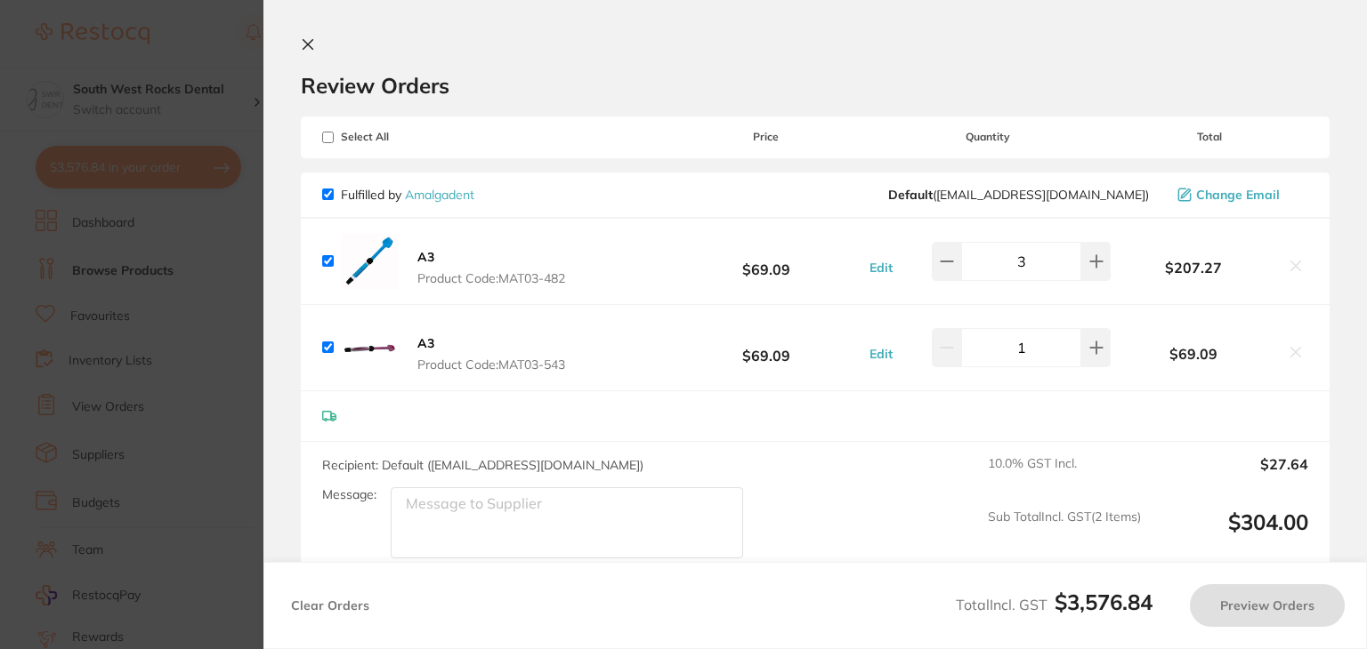
checkbox input "true"
click at [1263, 302] on div "A3 Product Code: MAT03-482 $69.09 Edit 3 $207.27" at bounding box center [815, 261] width 1028 height 85
click at [306, 47] on icon at bounding box center [308, 44] width 14 height 14
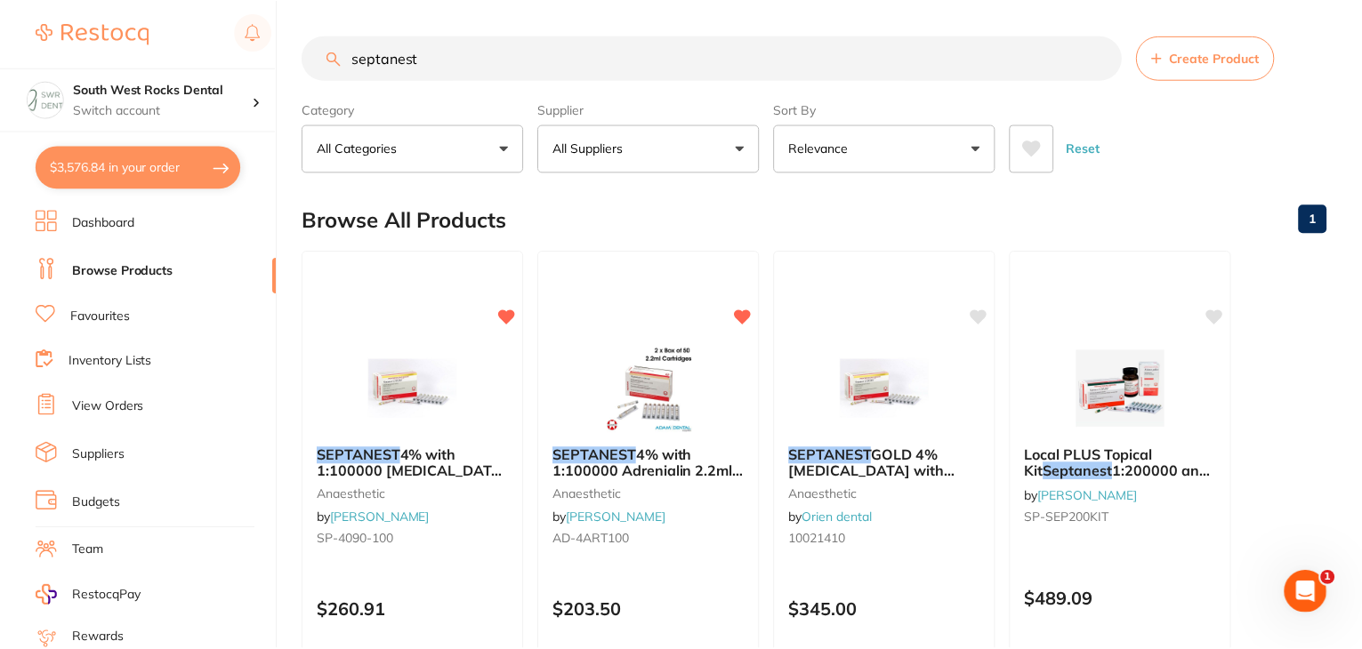
scroll to position [181, 0]
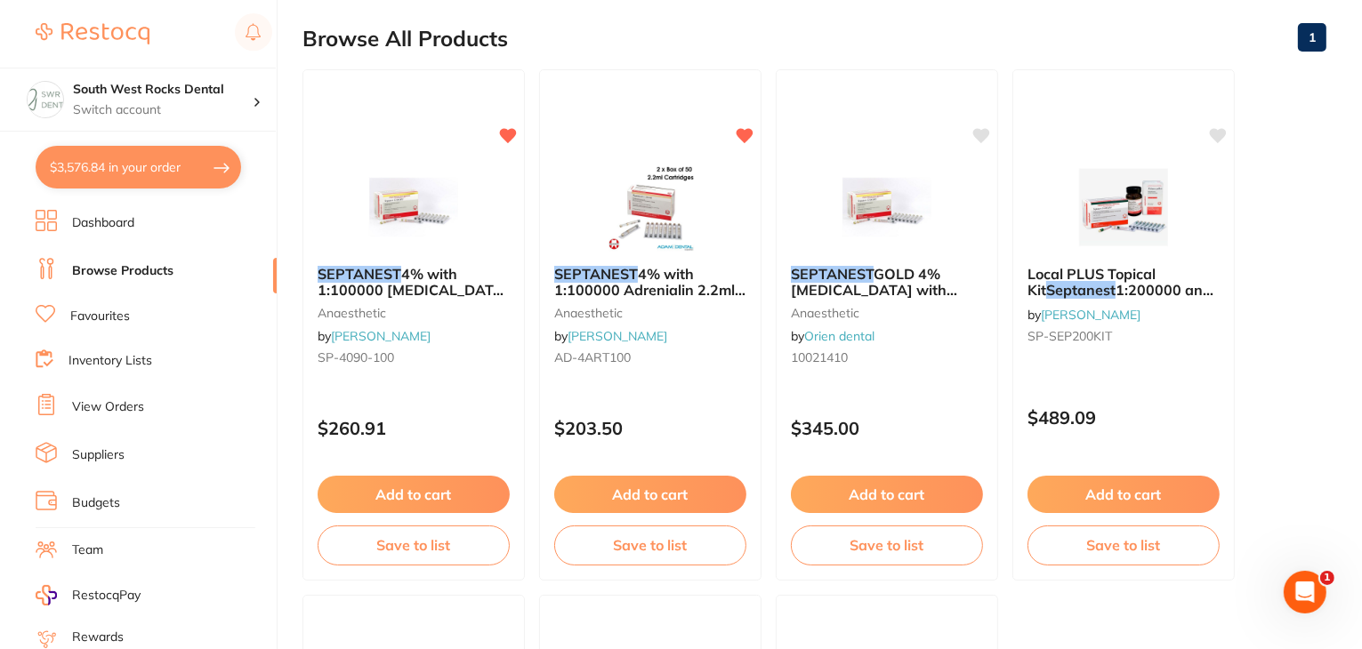
click at [110, 404] on link "View Orders" at bounding box center [108, 408] width 72 height 18
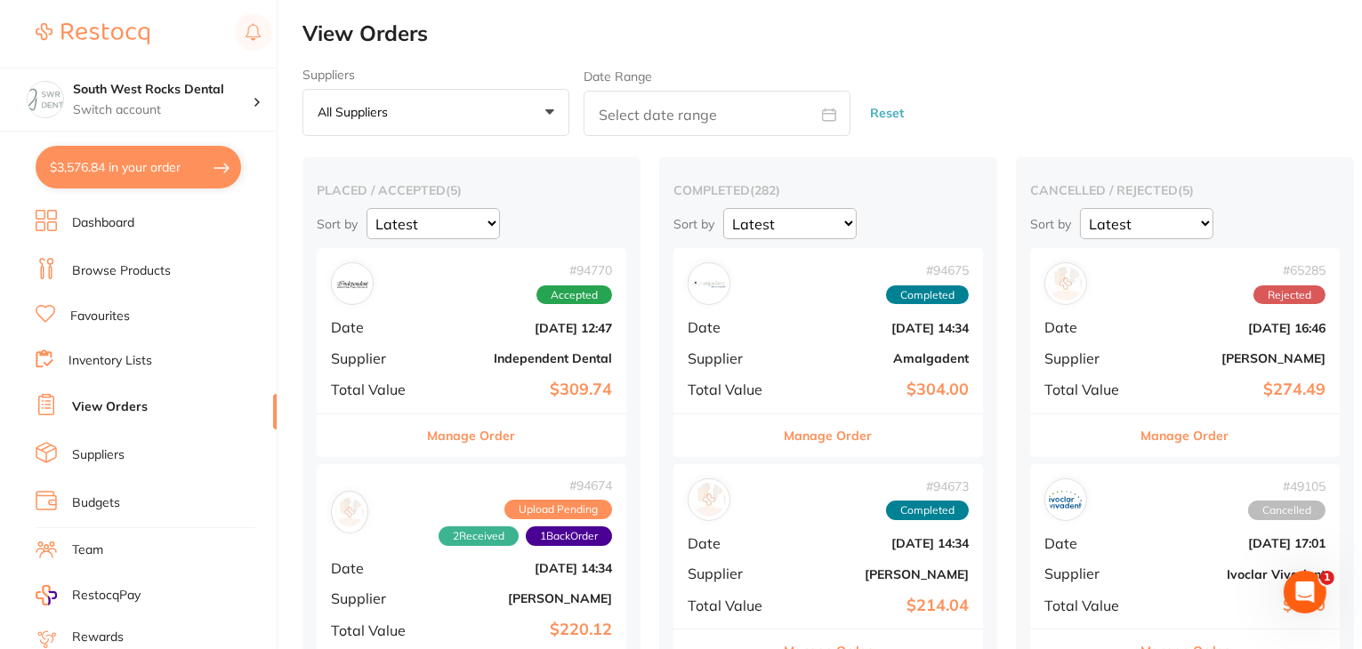
click at [518, 357] on b "Independent Dental" at bounding box center [523, 358] width 178 height 14
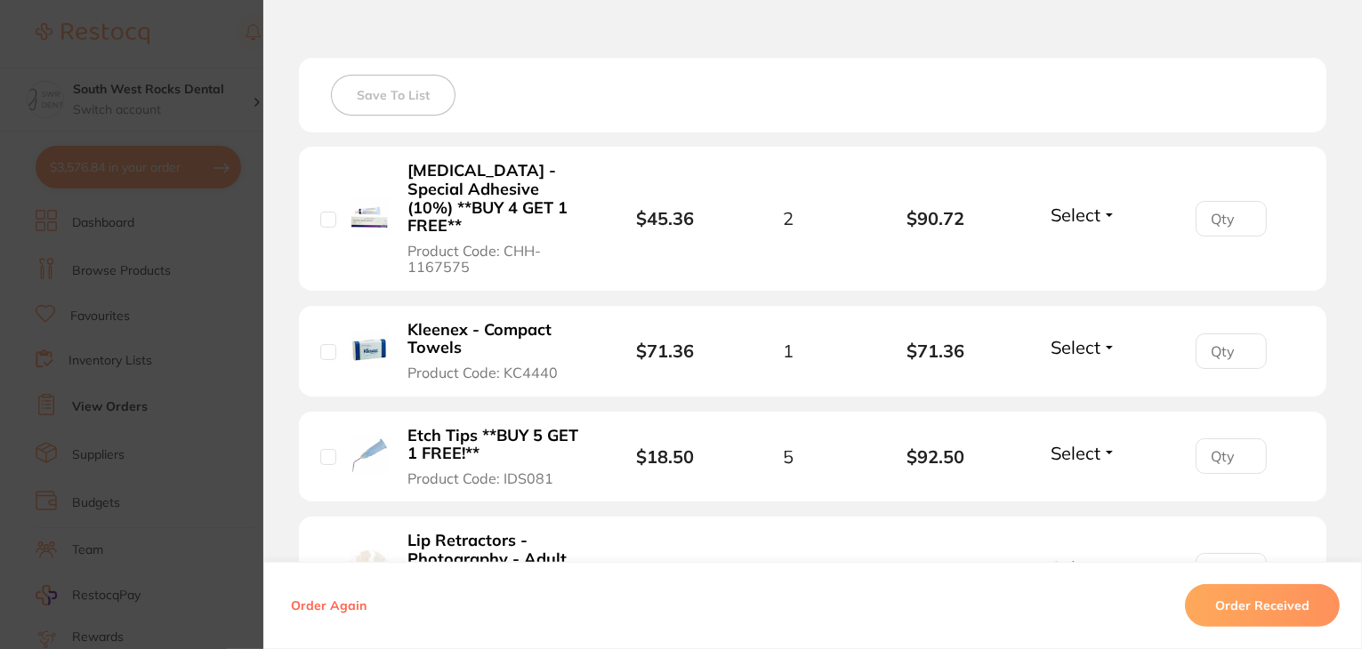
scroll to position [480, 0]
click at [1110, 202] on button "Select" at bounding box center [1083, 213] width 77 height 22
click at [1088, 246] on span "Received" at bounding box center [1082, 251] width 45 height 13
click at [1107, 440] on button "Select" at bounding box center [1083, 451] width 77 height 22
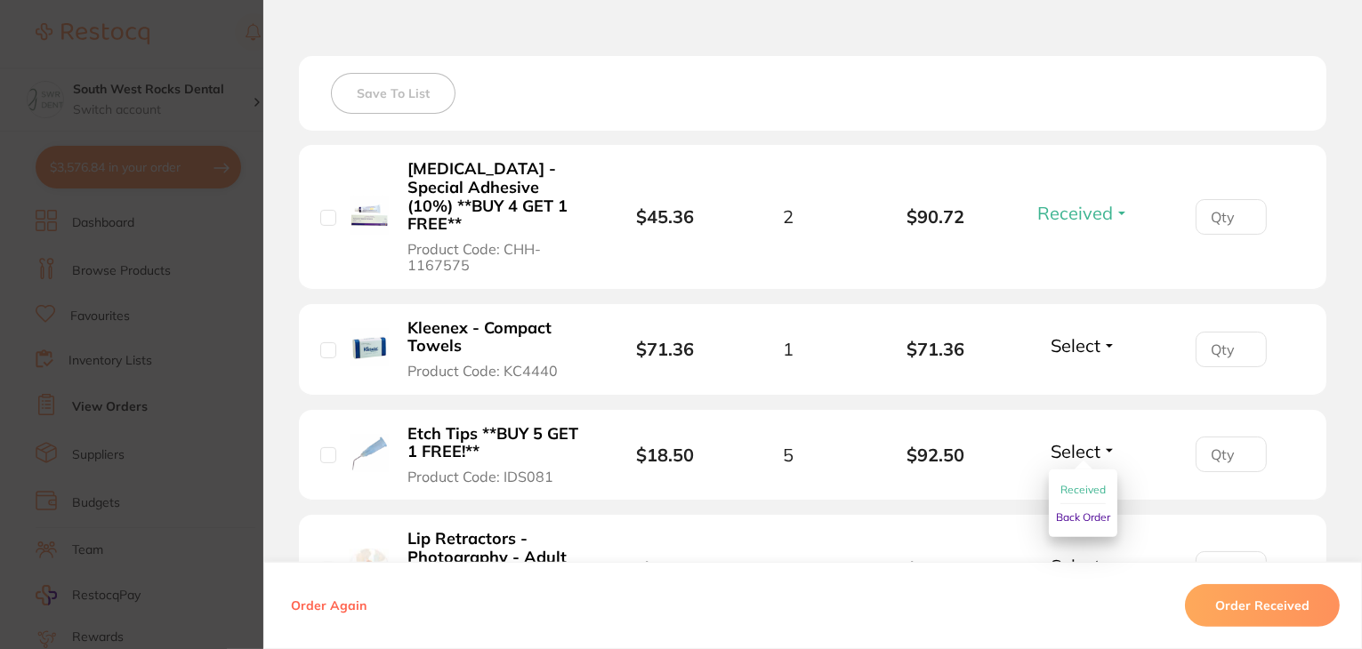
click at [1085, 483] on span "Received" at bounding box center [1082, 489] width 45 height 13
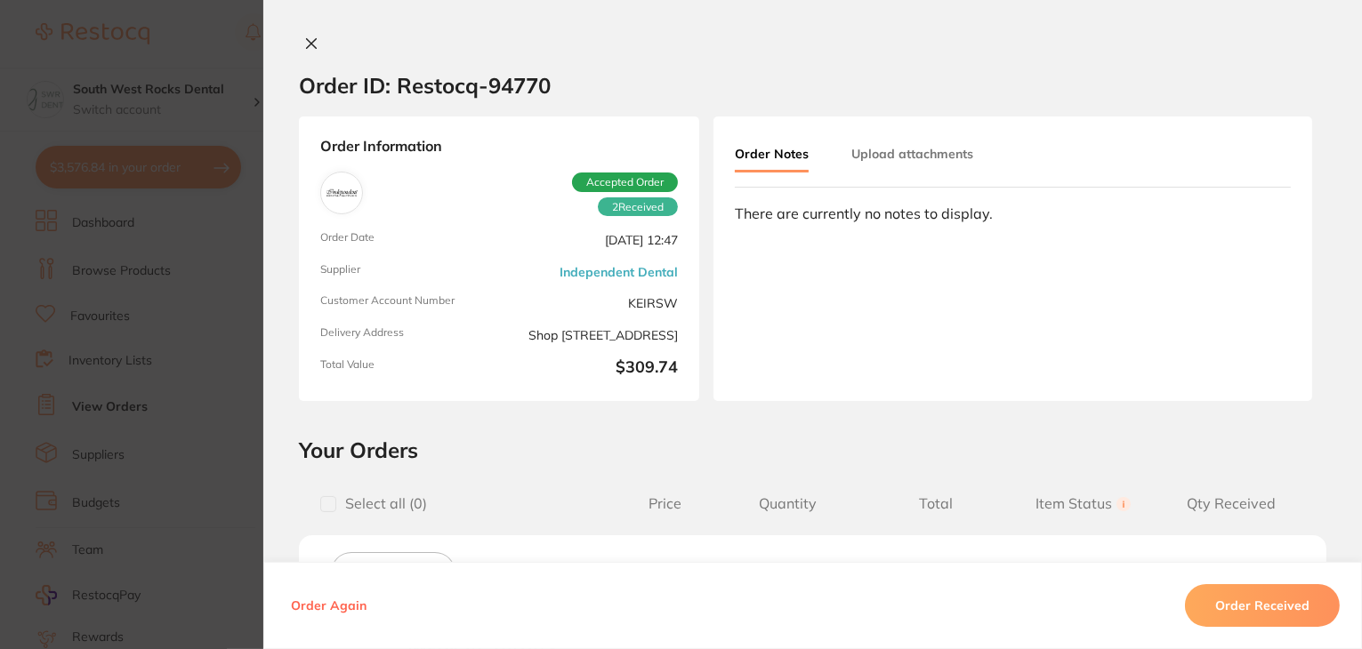
scroll to position [480, 0]
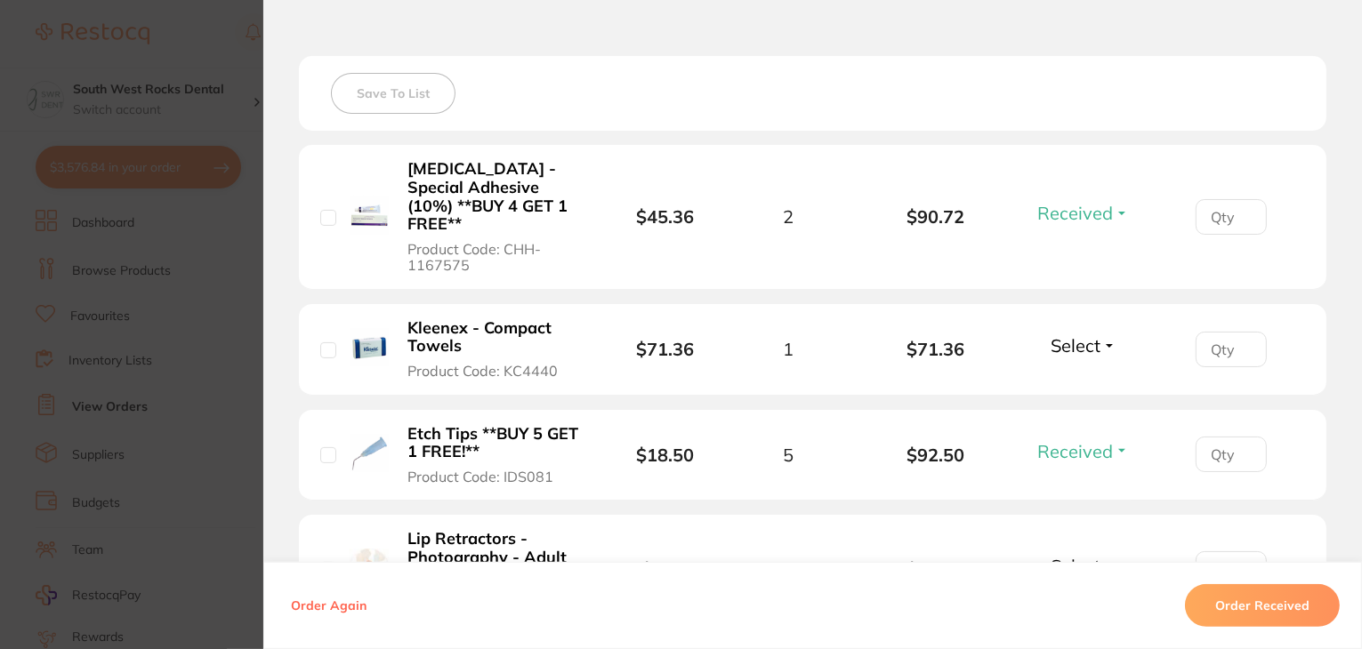
click at [1103, 555] on button "Select" at bounding box center [1083, 566] width 77 height 22
click at [1092, 579] on div "Order Again Order Received" at bounding box center [812, 605] width 1099 height 87
click at [1102, 555] on button "Select" at bounding box center [1083, 566] width 77 height 22
click at [1078, 588] on div "Order Again Order Received" at bounding box center [812, 605] width 1099 height 87
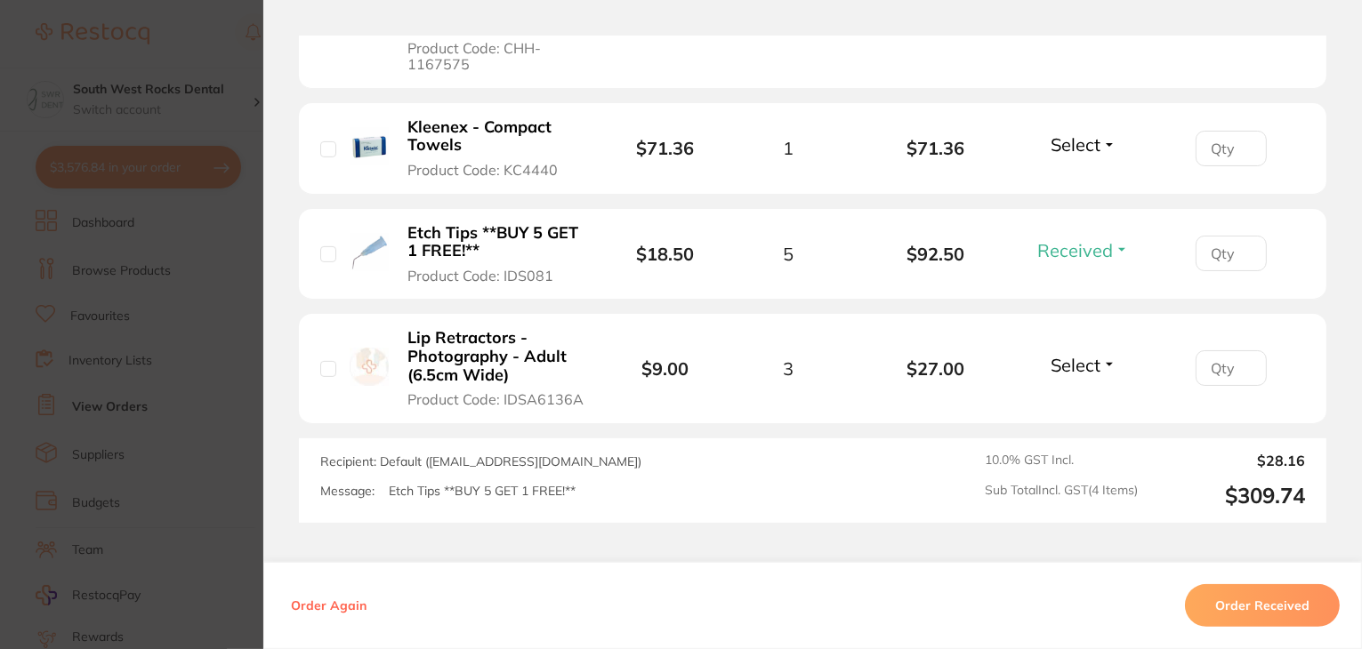
scroll to position [692, 0]
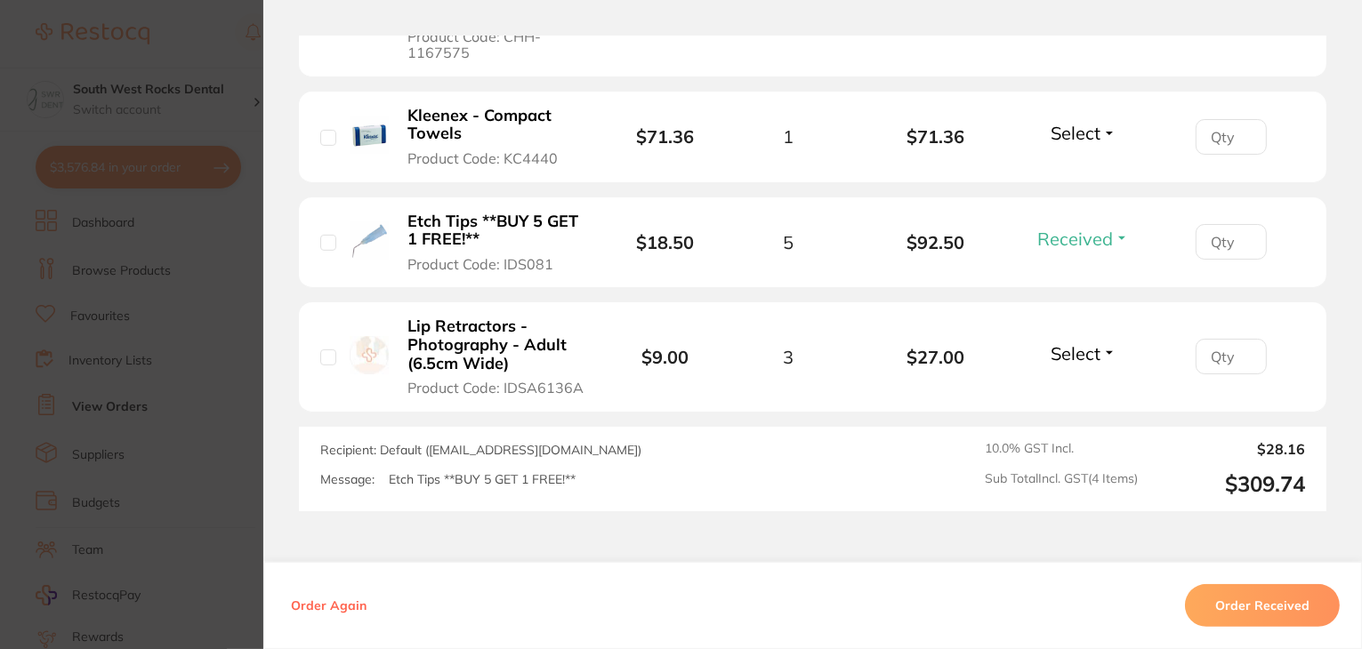
click at [1107, 343] on button "Select" at bounding box center [1083, 354] width 77 height 22
click at [1080, 385] on span "Received" at bounding box center [1082, 391] width 45 height 13
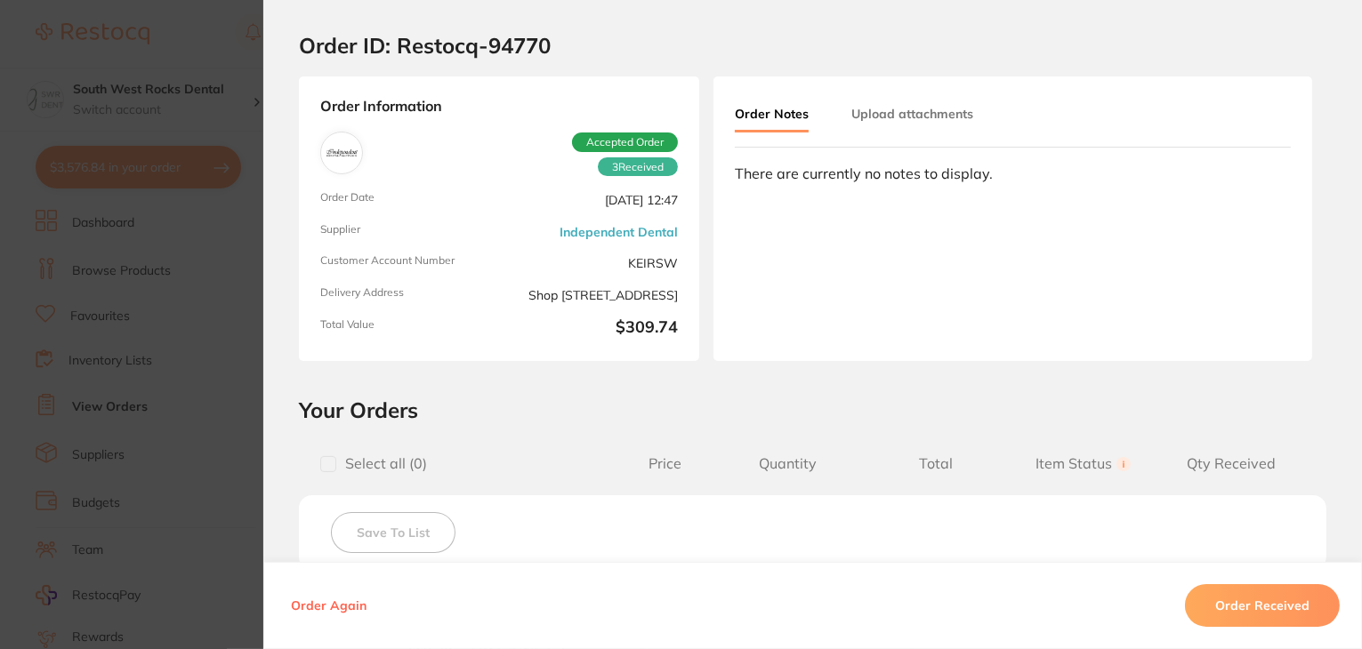
scroll to position [0, 0]
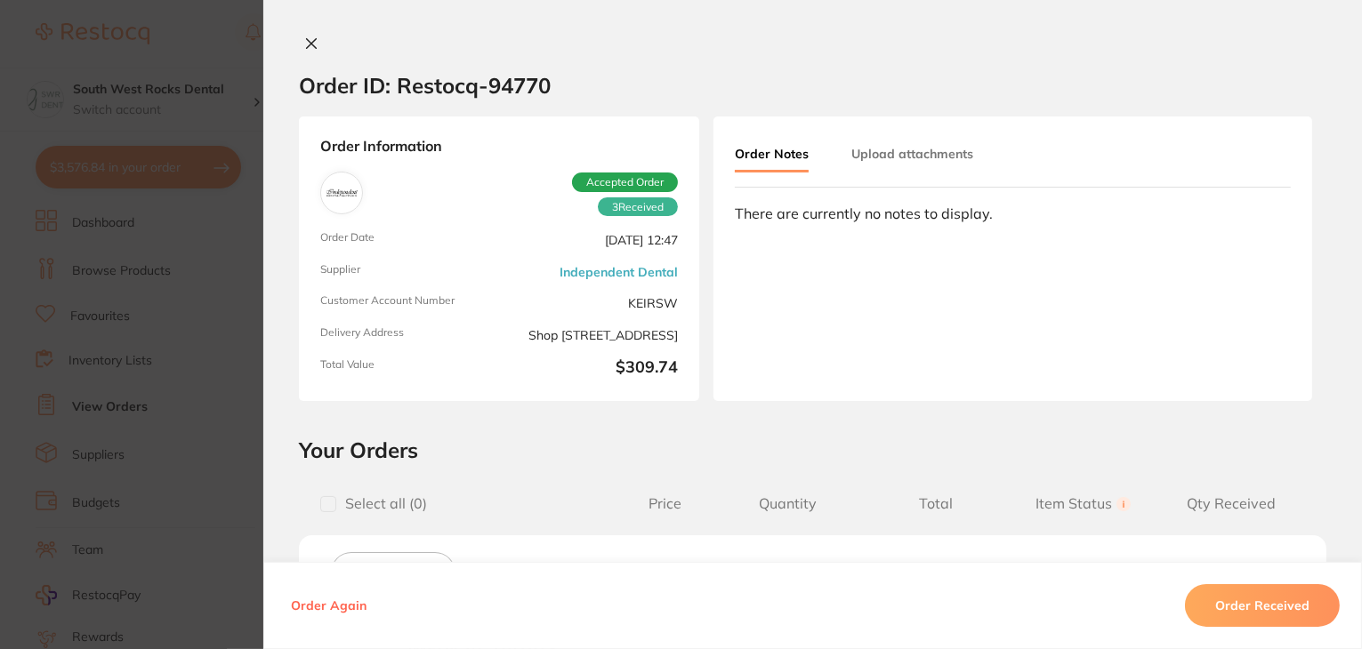
click at [307, 42] on icon at bounding box center [311, 43] width 14 height 14
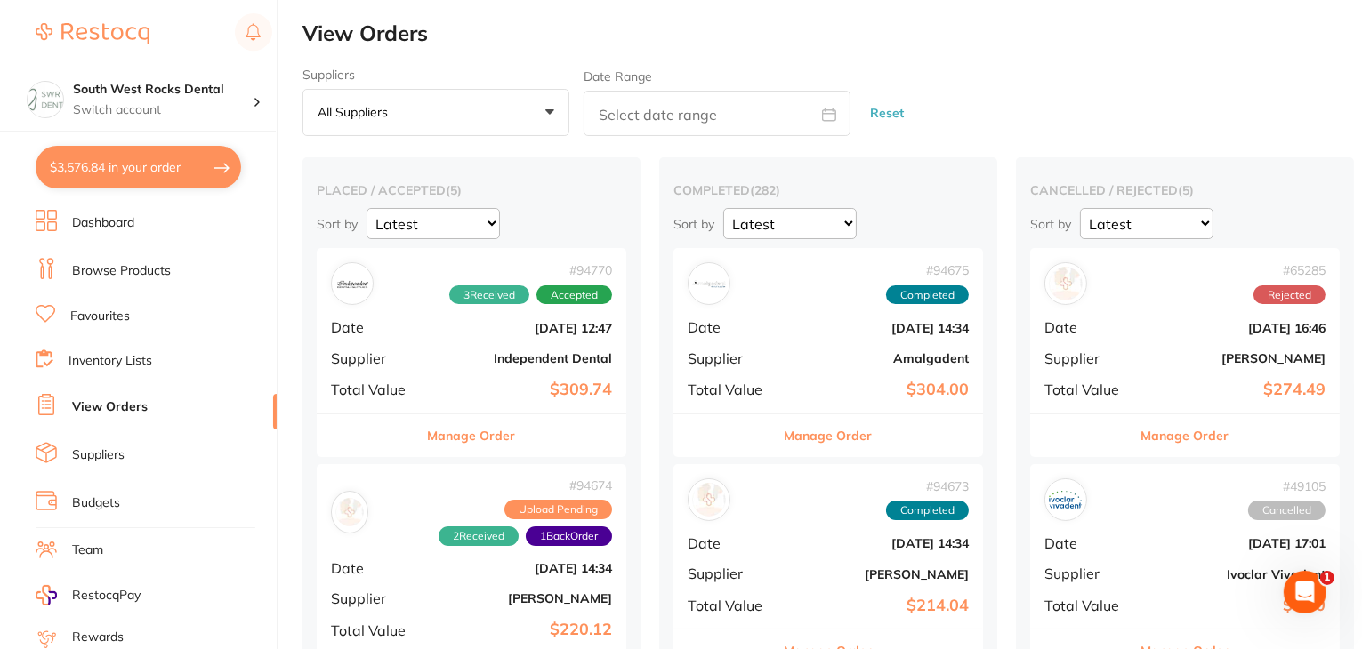
click at [151, 265] on link "Browse Products" at bounding box center [121, 271] width 99 height 18
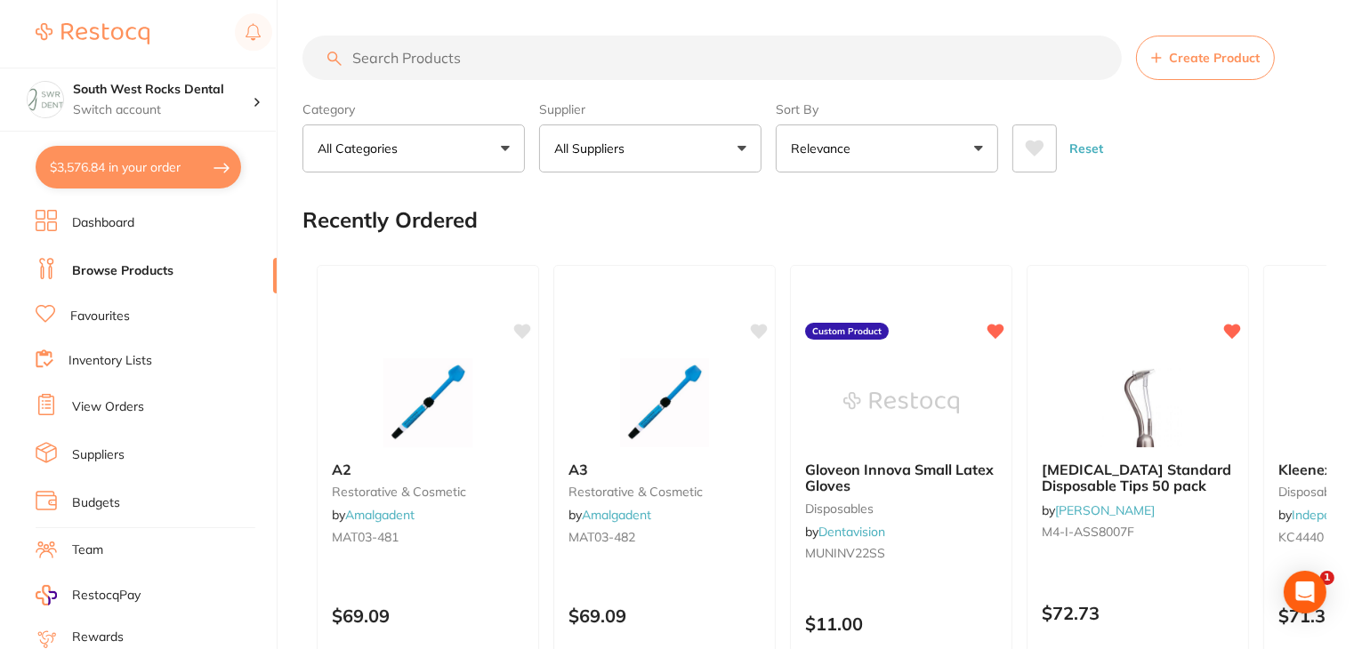
click at [400, 54] on input "search" at bounding box center [711, 58] width 819 height 44
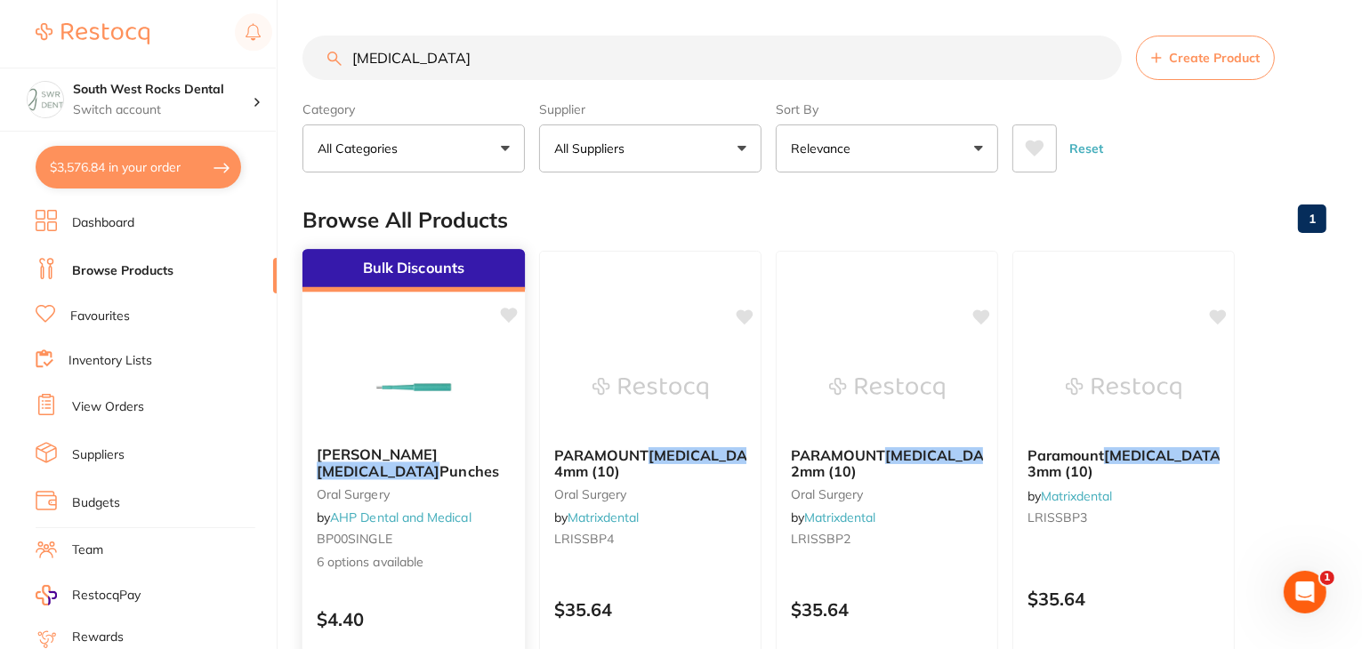
type input "[MEDICAL_DATA]"
click at [410, 392] on img at bounding box center [413, 388] width 117 height 90
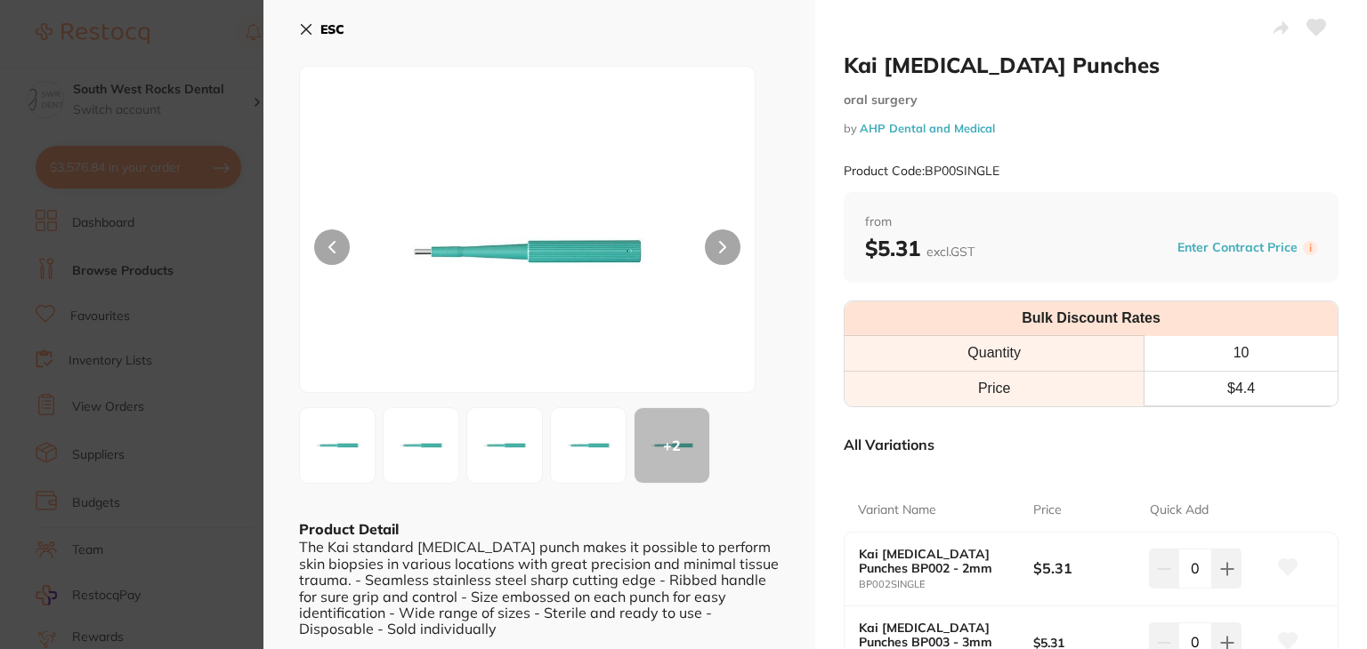
click at [305, 29] on icon at bounding box center [307, 30] width 10 height 10
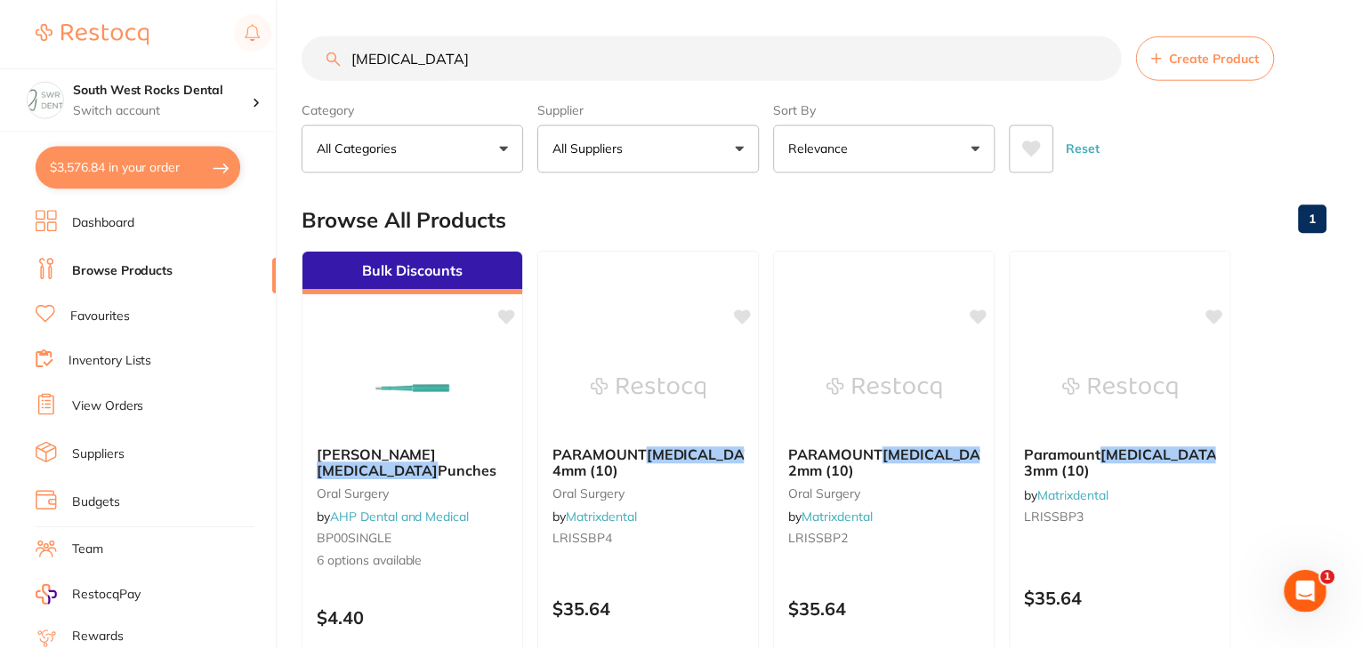
scroll to position [221, 0]
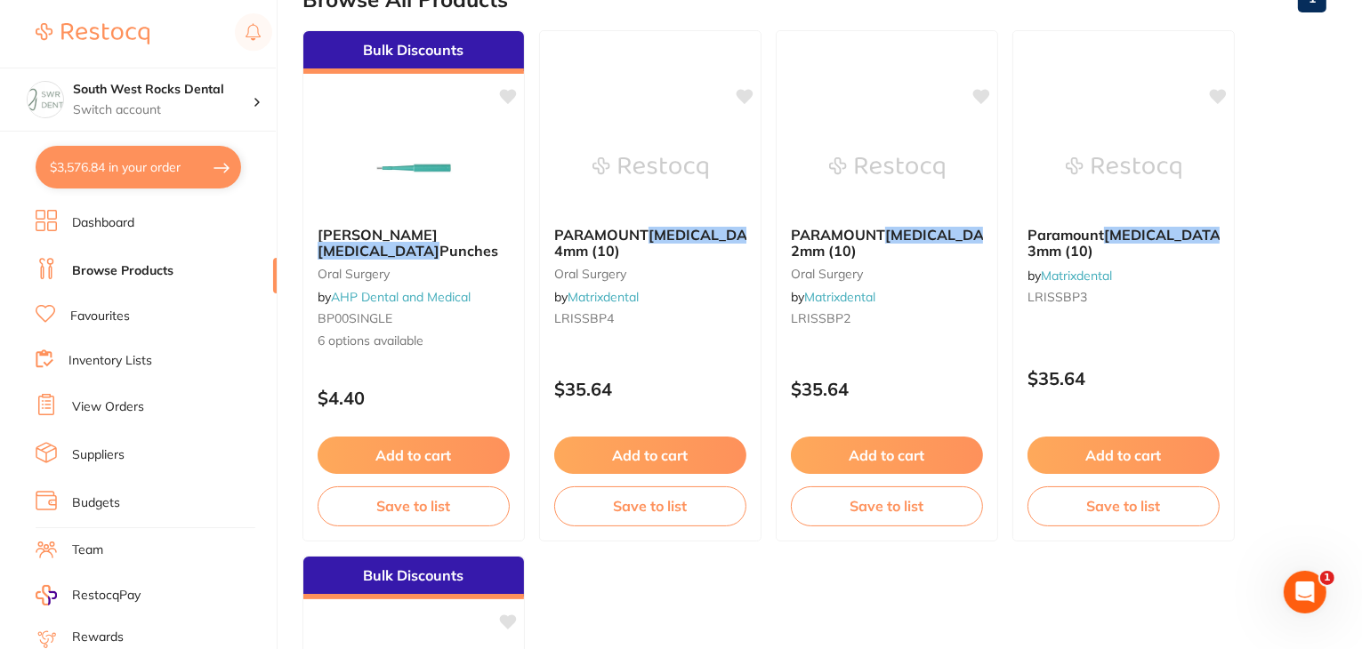
click at [118, 166] on button "$3,576.84 in your order" at bounding box center [139, 167] width 206 height 43
